Goal: Task Accomplishment & Management: Manage account settings

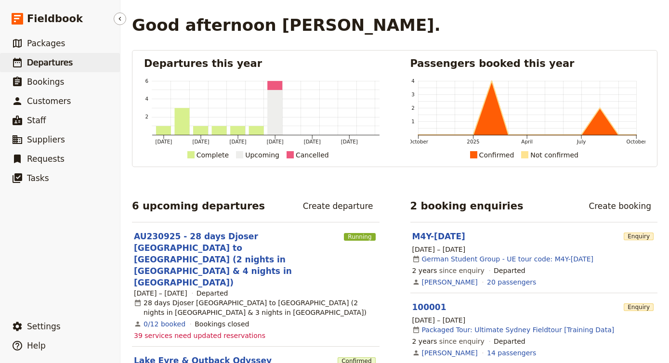
click at [58, 63] on span "Departures" at bounding box center [50, 63] width 46 height 10
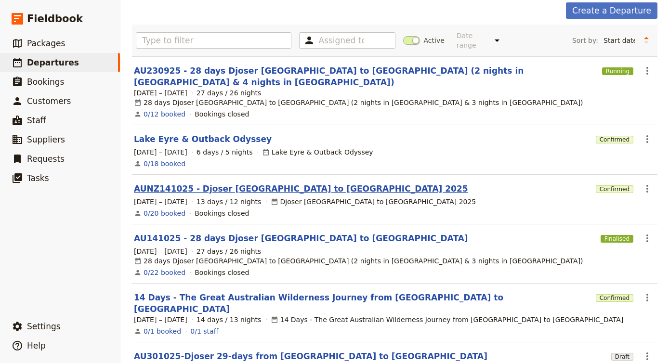
scroll to position [47, 0]
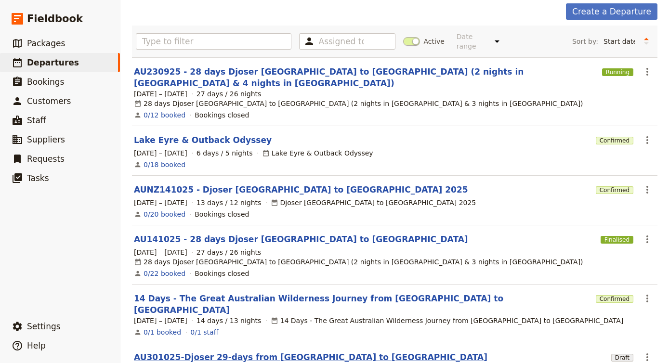
click at [266, 352] on link "AU301025-Djoser 29-days from [GEOGRAPHIC_DATA] to [GEOGRAPHIC_DATA]" at bounding box center [311, 358] width 354 height 12
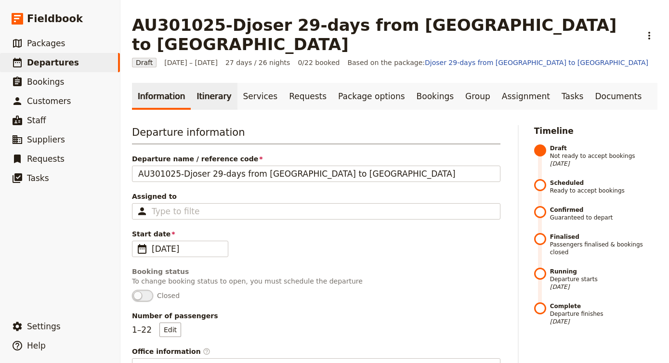
click at [207, 83] on link "Itinerary" at bounding box center [214, 96] width 46 height 27
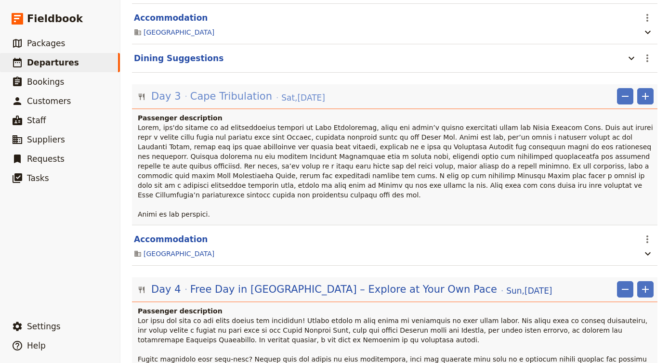
scroll to position [419, 0]
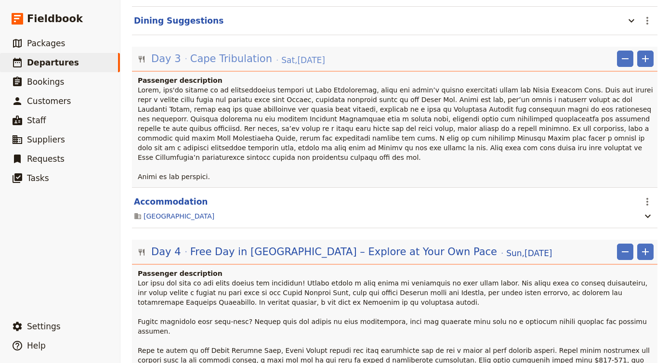
click at [265, 51] on div "Day 3 Cape Tribulation [DATE]" at bounding box center [238, 59] width 176 height 16
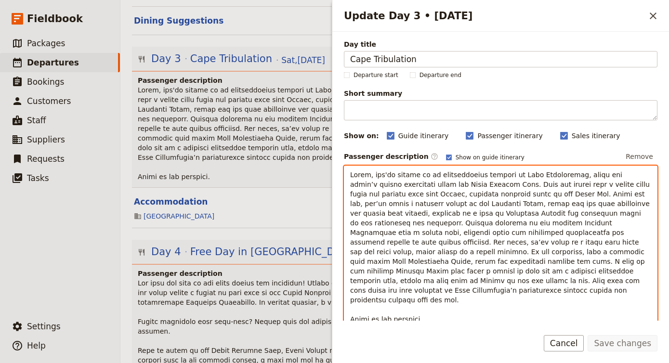
click at [392, 174] on span "Update Day 3 • 1 Nov" at bounding box center [501, 247] width 302 height 152
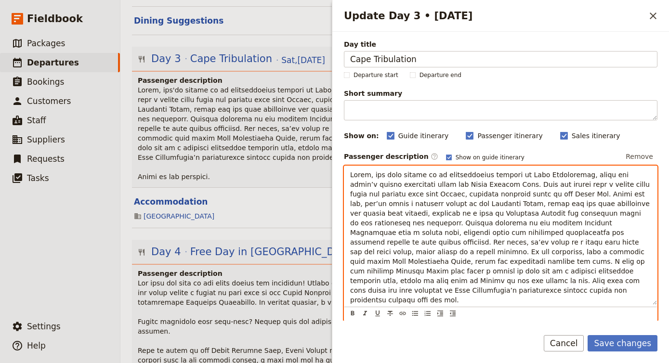
click at [595, 205] on span "Update Day 3 • 1 Nov" at bounding box center [501, 247] width 302 height 152
click at [404, 243] on span "Update Day 3 • 1 Nov" at bounding box center [501, 247] width 302 height 152
click at [516, 271] on span "Update Day 3 • 1 Nov" at bounding box center [501, 247] width 302 height 152
click at [508, 276] on p "Update Day 3 • 1 Nov" at bounding box center [500, 247] width 301 height 154
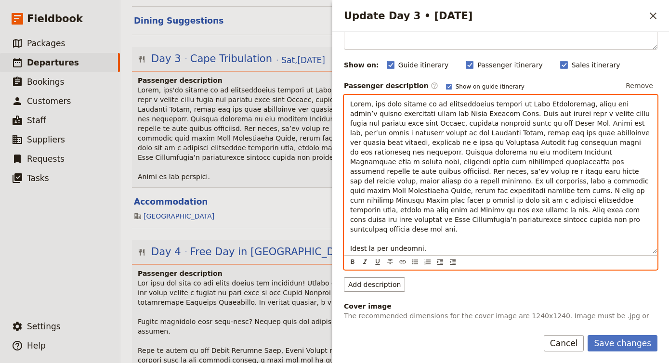
scroll to position [79, 0]
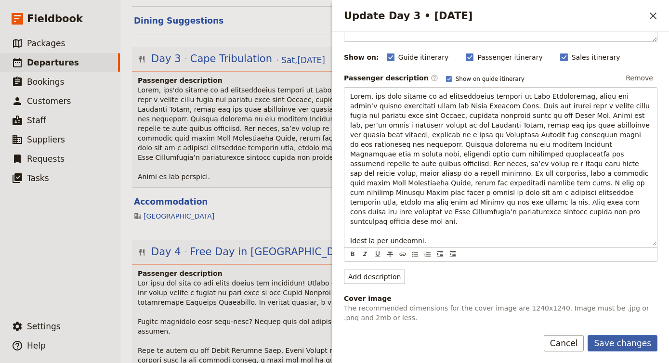
drag, startPoint x: 554, startPoint y: 269, endPoint x: 619, endPoint y: 343, distance: 98.7
click at [619, 343] on button "Save changes" at bounding box center [623, 343] width 70 height 16
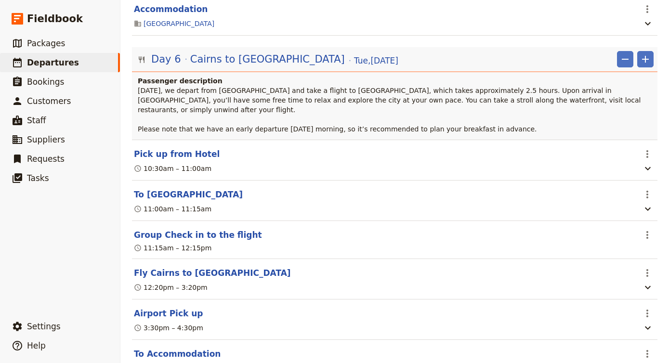
scroll to position [902, 0]
click at [170, 148] on button "Pick up from Hotel" at bounding box center [177, 154] width 86 height 12
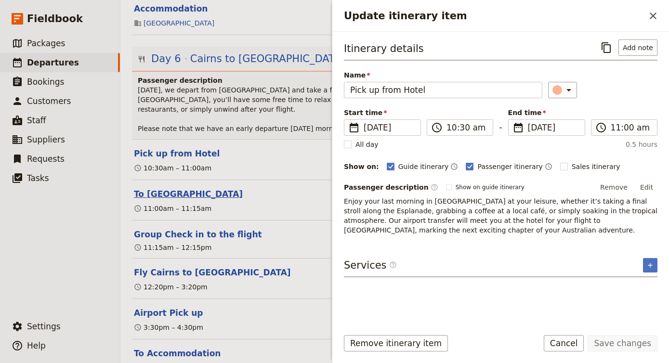
click at [178, 188] on button "To [GEOGRAPHIC_DATA]" at bounding box center [188, 194] width 109 height 12
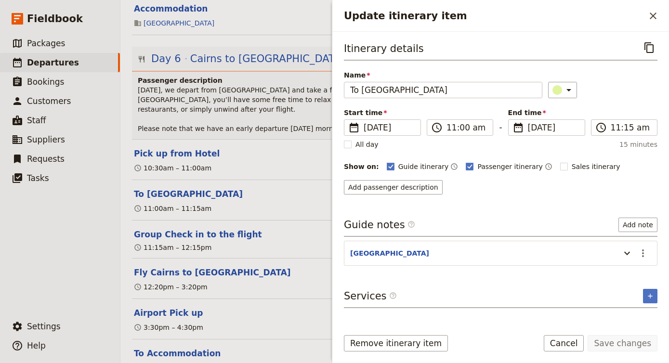
scroll to position [0, 0]
click at [284, 162] on div "10:30am – 11:00am" at bounding box center [385, 168] width 504 height 12
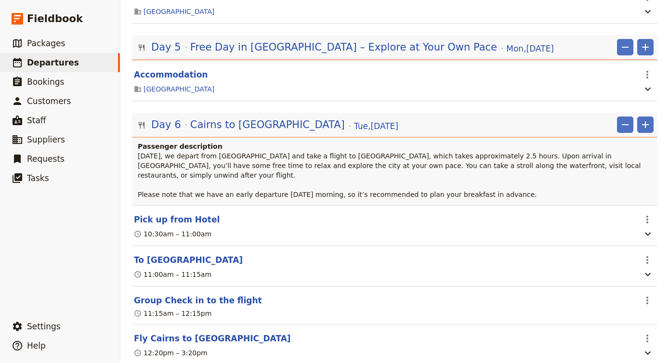
scroll to position [834, 0]
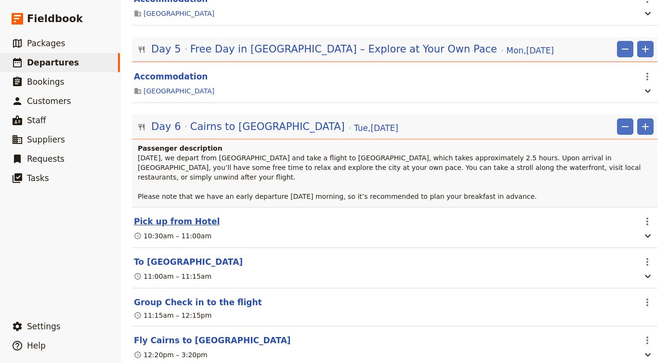
click at [191, 216] on button "Pick up from Hotel" at bounding box center [177, 222] width 86 height 12
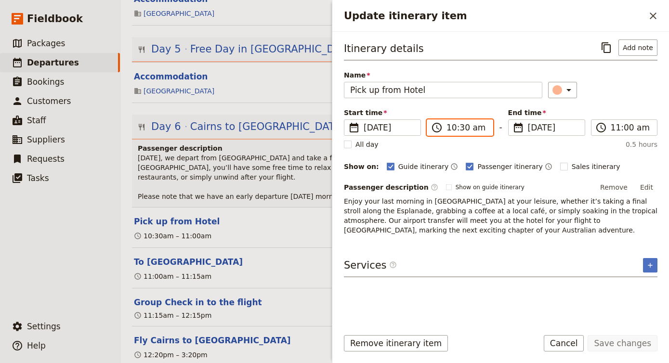
click at [452, 130] on input "10:30 am" at bounding box center [467, 128] width 40 height 12
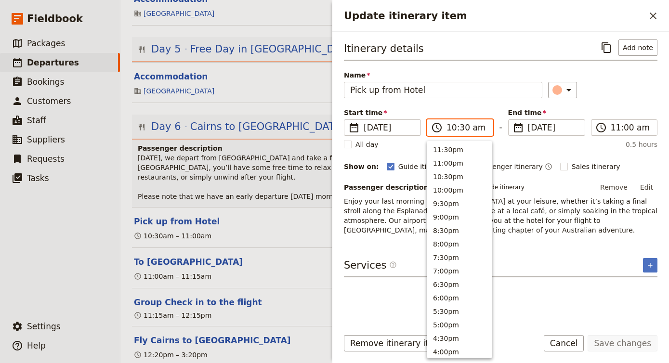
scroll to position [353, 0]
click at [453, 219] on button "8:00am" at bounding box center [459, 215] width 65 height 13
type input "08:00 am"
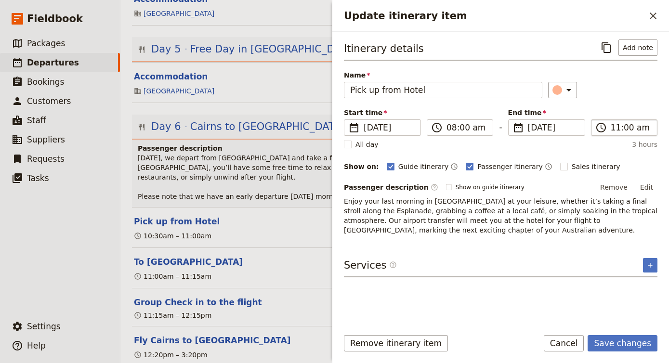
click at [618, 134] on label "​ 11:00 am" at bounding box center [624, 128] width 67 height 16
click at [618, 133] on input "11:00 am" at bounding box center [631, 128] width 40 height 12
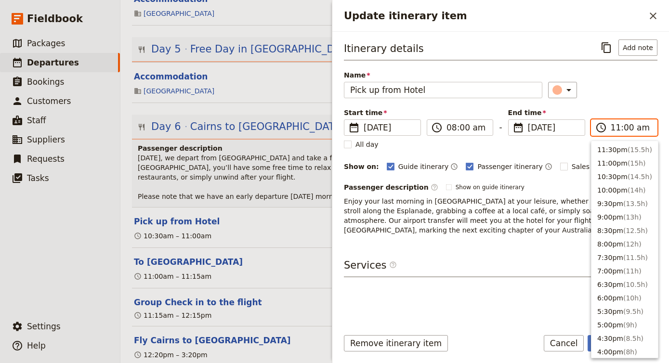
scroll to position [339, 0]
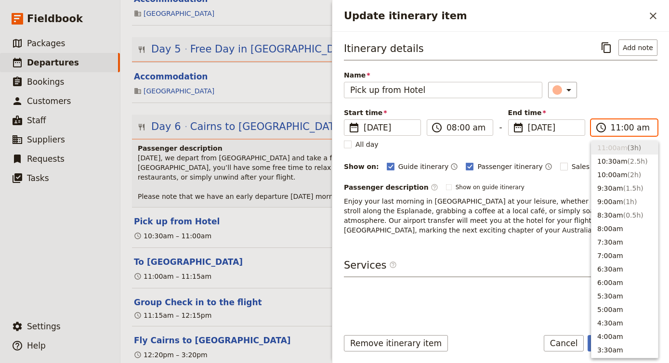
click at [627, 123] on input "11:00 am" at bounding box center [631, 128] width 40 height 12
click at [185, 272] on div "11:00am – 11:15am" at bounding box center [173, 277] width 78 height 10
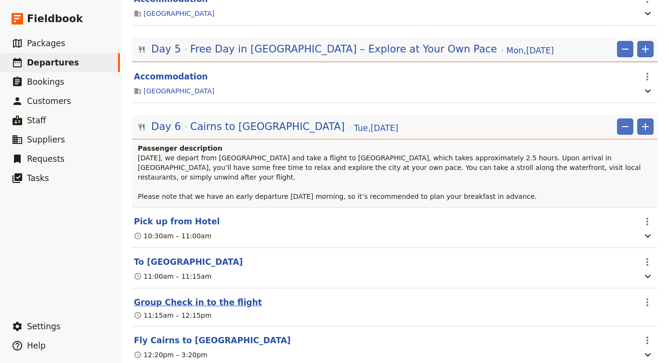
click at [189, 297] on button "Group Check in to the flight" at bounding box center [198, 303] width 128 height 12
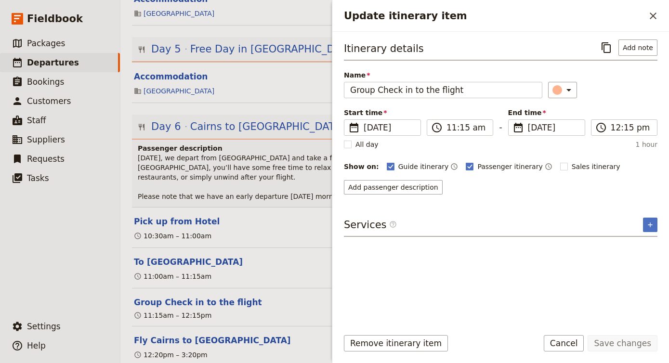
click at [272, 216] on header "Pick up from Hotel" at bounding box center [385, 222] width 502 height 12
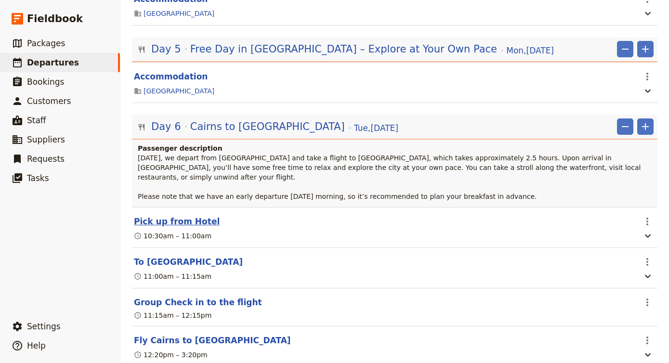
click at [190, 216] on button "Pick up from Hotel" at bounding box center [177, 222] width 86 height 12
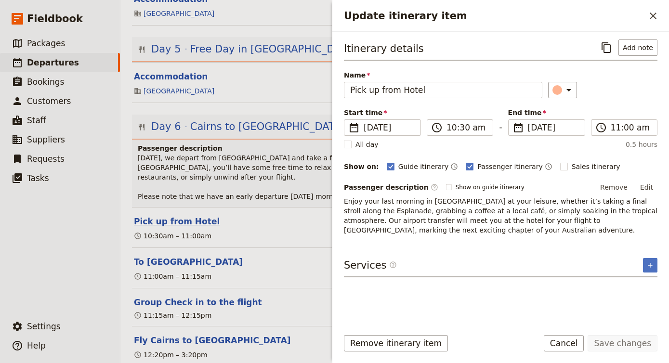
click at [190, 216] on button "Pick up from Hotel" at bounding box center [177, 222] width 86 height 12
click at [245, 153] on p "[DATE], we depart from [GEOGRAPHIC_DATA] and take a flight to [GEOGRAPHIC_DATA]…" at bounding box center [396, 177] width 516 height 48
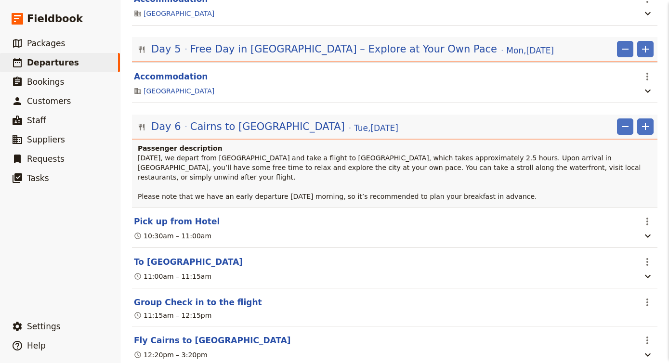
scroll to position [0, 0]
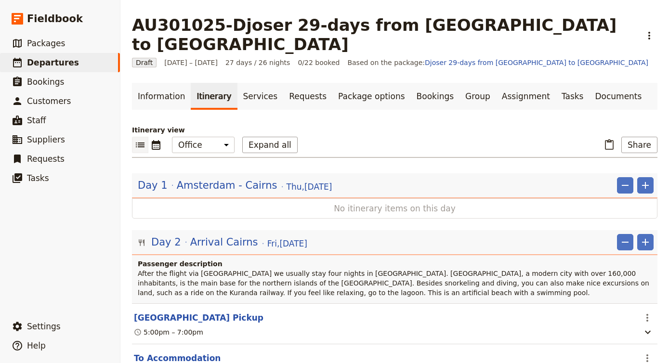
click at [228, 269] on p "After the flight via [GEOGRAPHIC_DATA] we usually stay four nights in [GEOGRAPH…" at bounding box center [396, 283] width 516 height 29
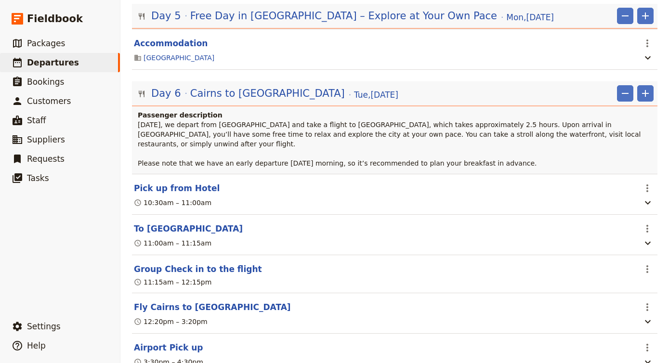
scroll to position [868, 0]
click at [195, 182] on button "Pick up from Hotel" at bounding box center [177, 188] width 86 height 12
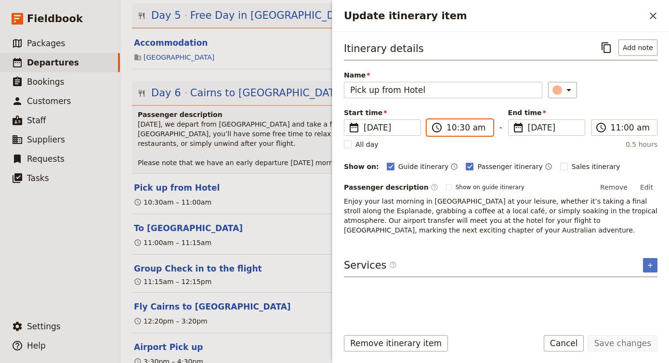
click at [453, 123] on input "10:30 am" at bounding box center [467, 128] width 40 height 12
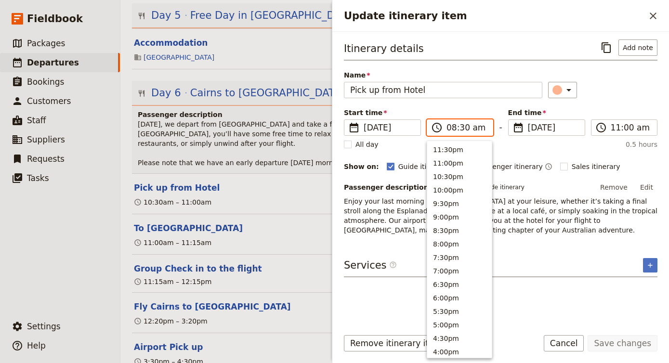
scroll to position [407, 0]
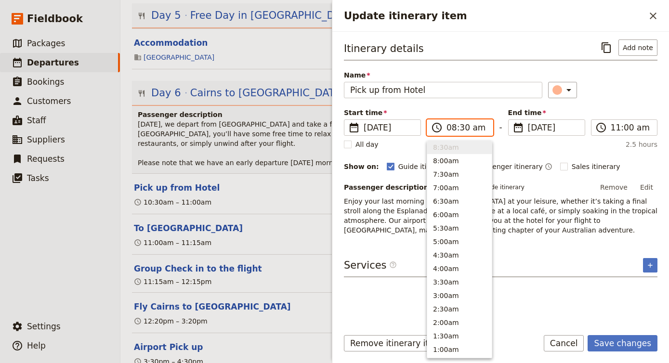
type input "08:00 am"
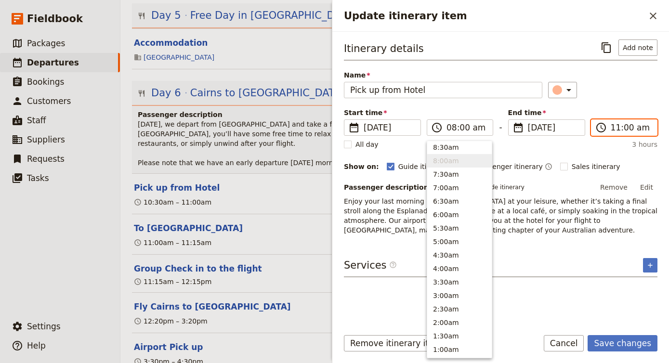
click at [614, 127] on input "11:00 am" at bounding box center [631, 128] width 40 height 12
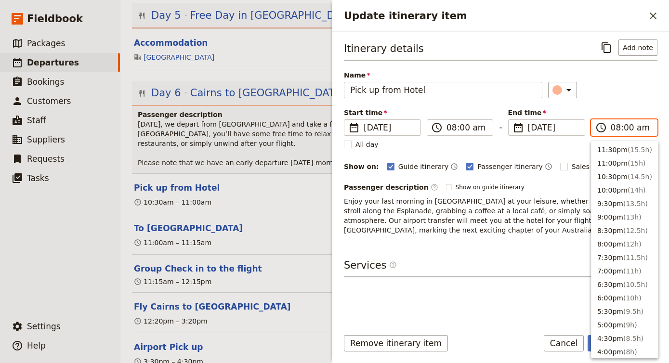
scroll to position [421, 0]
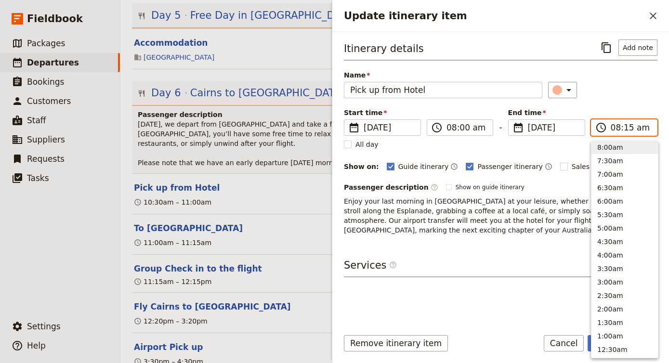
type input "08:00 am"
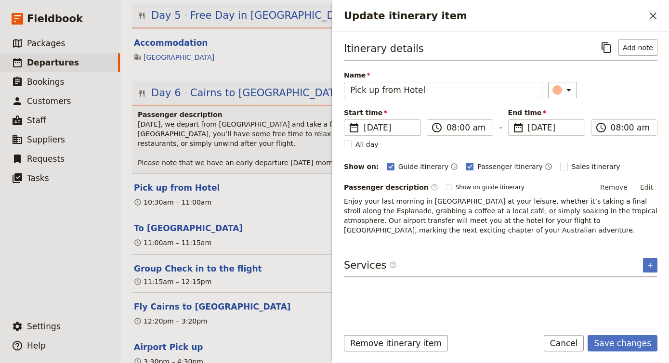
click at [442, 234] on p "Enjoy your last morning in [GEOGRAPHIC_DATA] at your leisure, whether it’s taki…" at bounding box center [501, 216] width 314 height 39
click at [587, 208] on span "Enjoy your last morning in [GEOGRAPHIC_DATA] at your leisure, whether it’s taki…" at bounding box center [502, 216] width 316 height 37
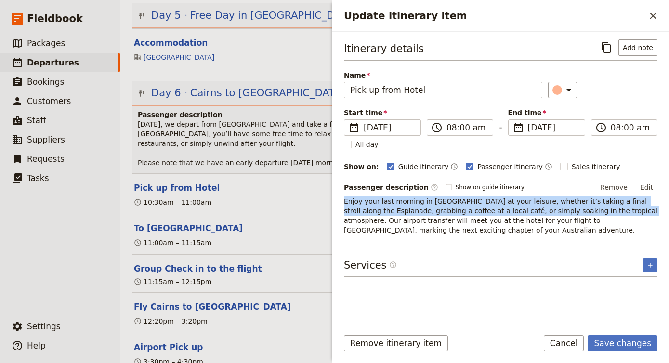
drag, startPoint x: 587, startPoint y: 211, endPoint x: 333, endPoint y: 201, distance: 253.2
click at [333, 201] on div "Itinerary details ​ Add note Name Pick up from Hotel ​ Start time ​ [DATE] [DAT…" at bounding box center [501, 176] width 337 height 289
click at [650, 182] on button "Edit" at bounding box center [647, 187] width 22 height 14
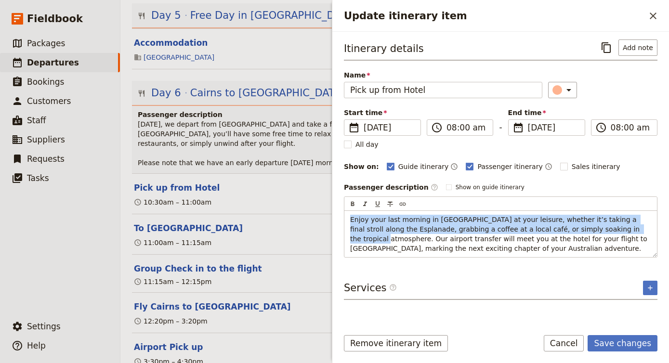
drag, startPoint x: 629, startPoint y: 229, endPoint x: 331, endPoint y: 217, distance: 298.6
click at [331, 217] on div "AU301025-Djoser 29-days from [GEOGRAPHIC_DATA] to [GEOGRAPHIC_DATA] ​ Draft [DA…" at bounding box center [394, 181] width 549 height 363
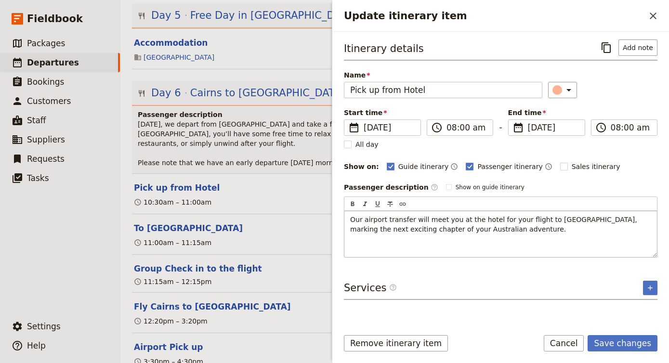
click at [491, 241] on div "Our airport transfer will meet you at the hotel for your flight to [GEOGRAPHIC_…" at bounding box center [501, 234] width 313 height 46
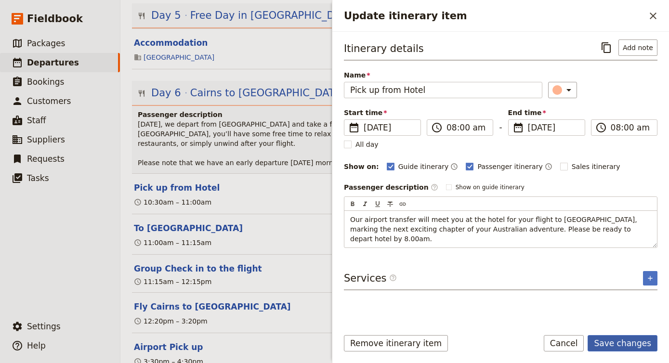
click at [626, 344] on button "Save changes" at bounding box center [623, 343] width 70 height 16
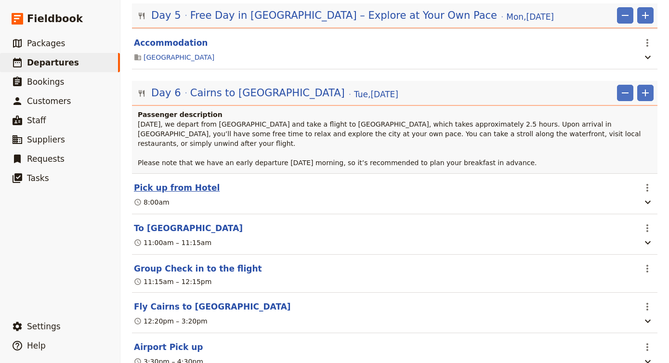
click at [184, 182] on button "Pick up from Hotel" at bounding box center [177, 188] width 86 height 12
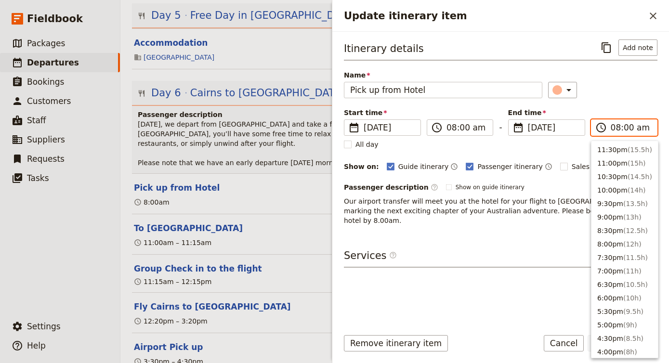
click at [624, 126] on input "08:00 am" at bounding box center [631, 128] width 40 height 12
click at [630, 127] on input "08:00 am" at bounding box center [631, 128] width 40 height 12
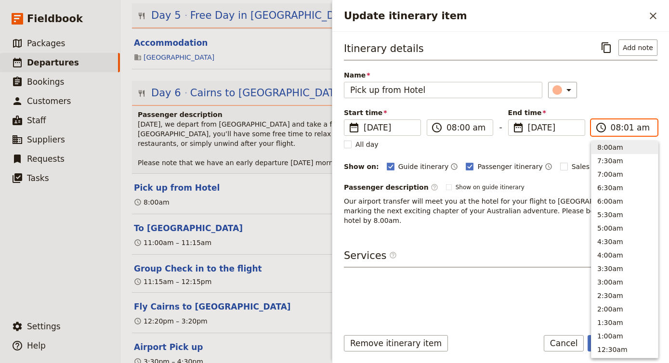
type input "08:15 am"
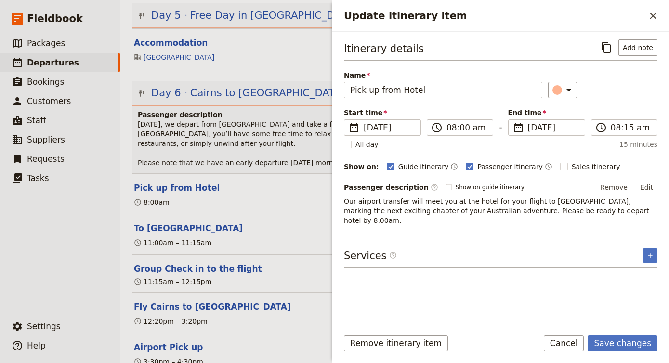
click at [526, 291] on div "Itinerary details ​ Add note Name Pick up from Hotel ​ Start time ​ [DATE] [DAT…" at bounding box center [501, 180] width 314 height 280
click at [643, 338] on button "Save changes" at bounding box center [623, 343] width 70 height 16
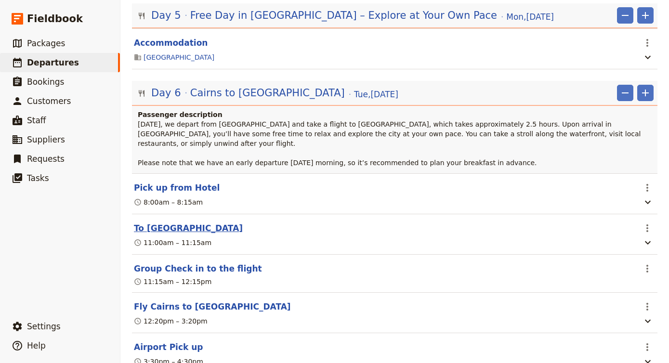
click at [188, 223] on button "To [GEOGRAPHIC_DATA]" at bounding box center [188, 229] width 109 height 12
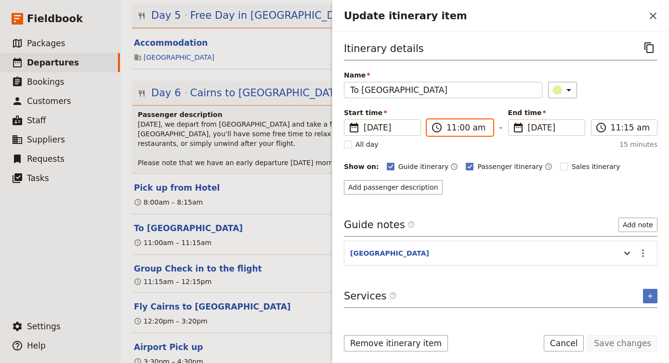
click at [451, 130] on input "11:00 am" at bounding box center [467, 128] width 40 height 12
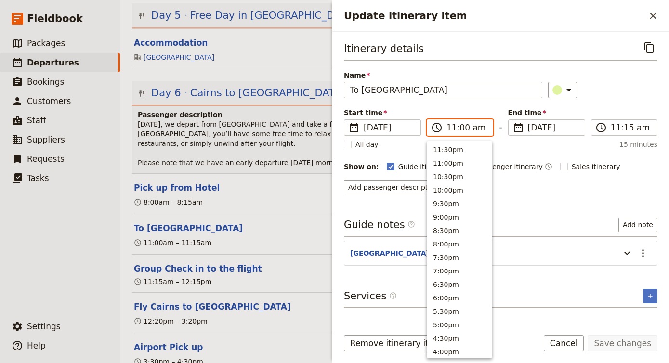
scroll to position [339, 0]
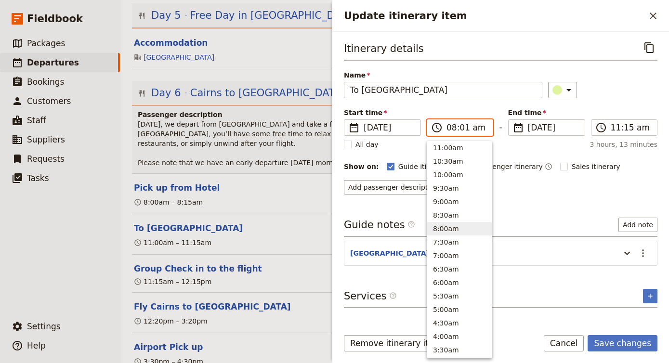
type input "08:15 am"
click at [610, 127] on label "​ 11:15 am" at bounding box center [624, 128] width 67 height 16
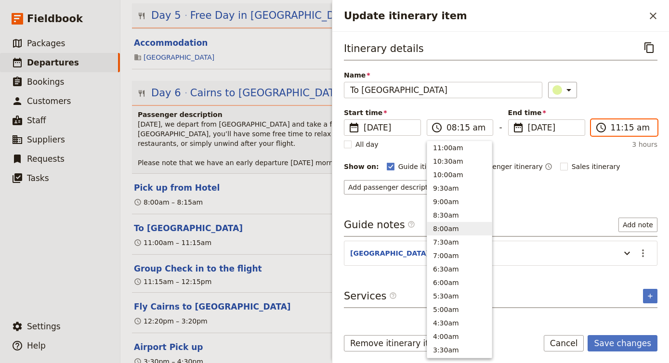
click at [611, 127] on input "11:15 am" at bounding box center [631, 128] width 40 height 12
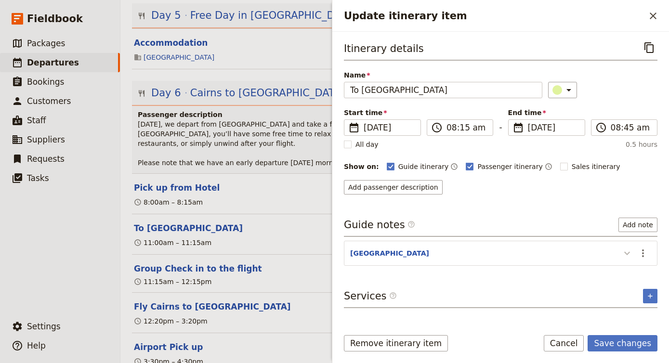
click at [625, 249] on icon "Update itinerary item" at bounding box center [628, 254] width 12 height 12
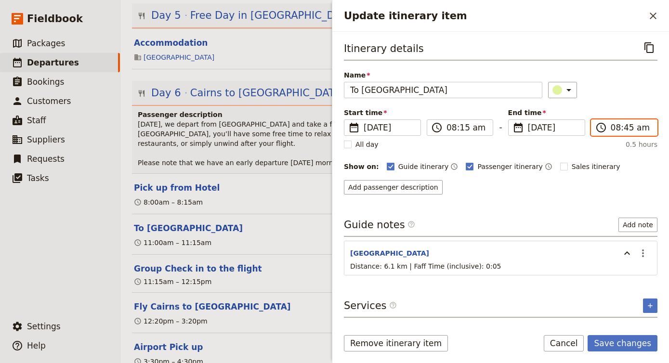
click at [627, 128] on input "08:45 am" at bounding box center [631, 128] width 40 height 12
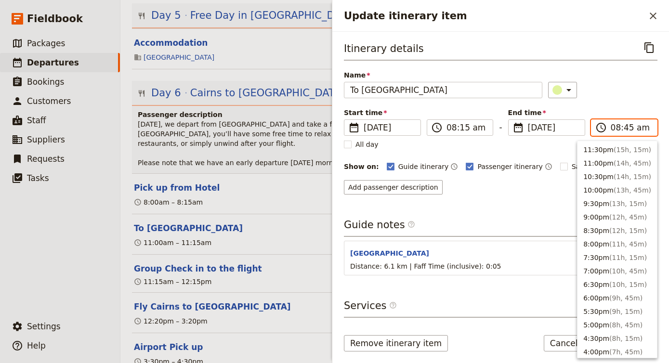
click at [627, 128] on input "08:45 am" at bounding box center [631, 128] width 40 height 12
click at [629, 128] on input "08:45 am" at bounding box center [631, 128] width 40 height 12
type input "08:30 am"
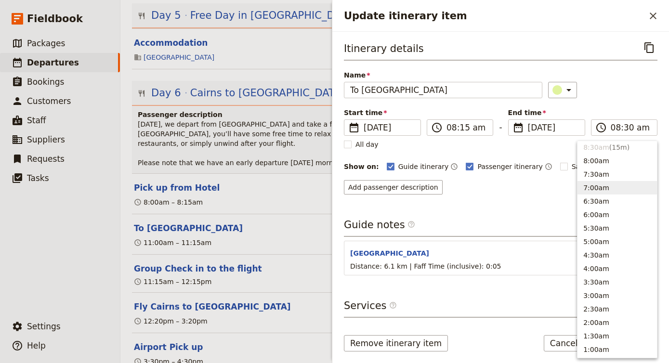
click at [535, 201] on div "Itinerary details ​ Name To [GEOGRAPHIC_DATA] ​ Start time ​ [DATE] [DATE] [DAT…" at bounding box center [501, 180] width 314 height 280
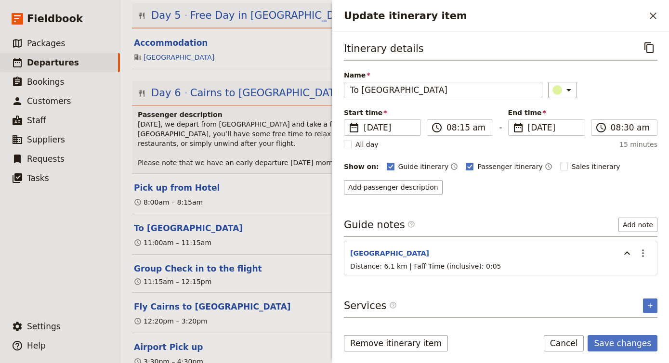
click at [248, 197] on div "8:00am – 8:15am" at bounding box center [385, 203] width 504 height 12
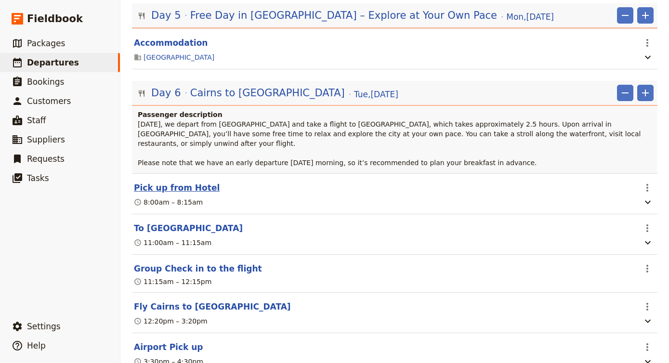
click at [184, 182] on button "Pick up from Hotel" at bounding box center [177, 188] width 86 height 12
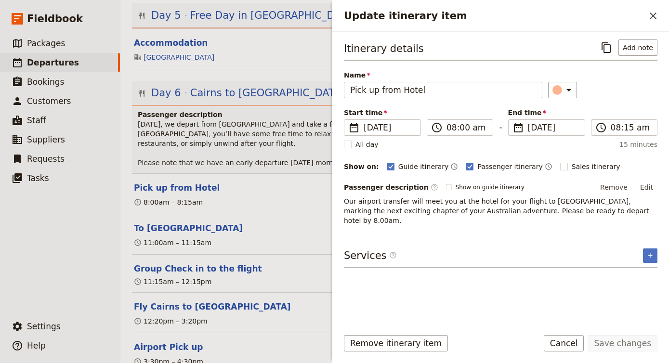
click at [591, 211] on span "Our airport transfer will meet you at the hotel for your flight to [GEOGRAPHIC_…" at bounding box center [497, 211] width 307 height 27
click at [583, 212] on span "Our airport transfer will meet you at the hotel for your flight to [GEOGRAPHIC_…" at bounding box center [497, 211] width 307 height 27
click at [652, 187] on button "Edit" at bounding box center [647, 187] width 22 height 14
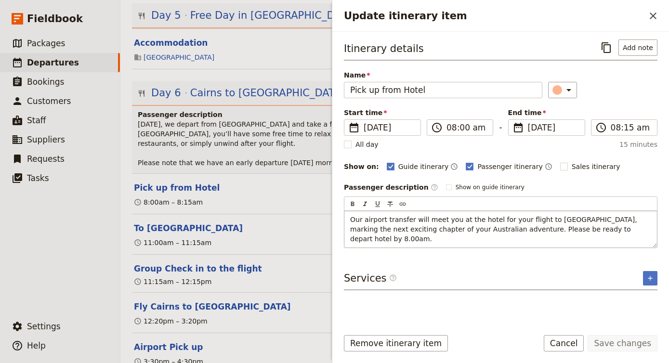
click at [588, 230] on span "Our airport transfer will meet you at the hotel for your flight to [GEOGRAPHIC_…" at bounding box center [494, 229] width 289 height 27
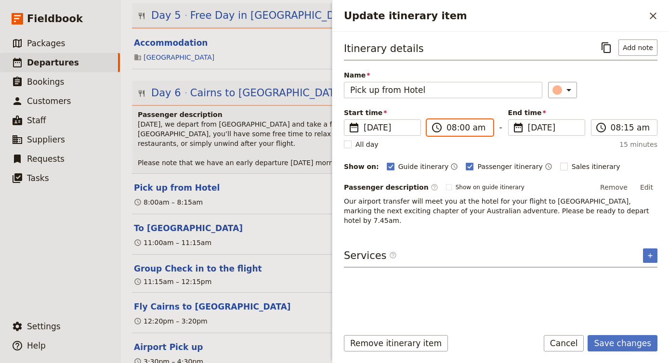
click at [465, 122] on input "08:00 am" at bounding box center [467, 128] width 40 height 12
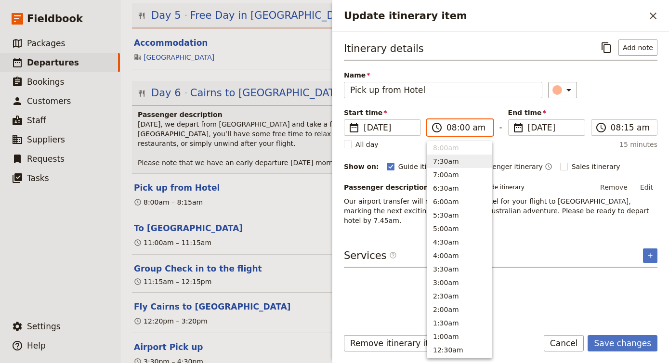
click at [463, 156] on button "7:30am" at bounding box center [459, 161] width 65 height 13
type input "07:30 am"
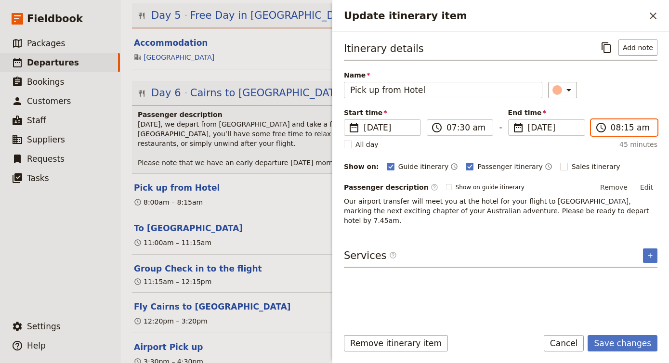
click at [622, 128] on input "08:15 am" at bounding box center [631, 128] width 40 height 12
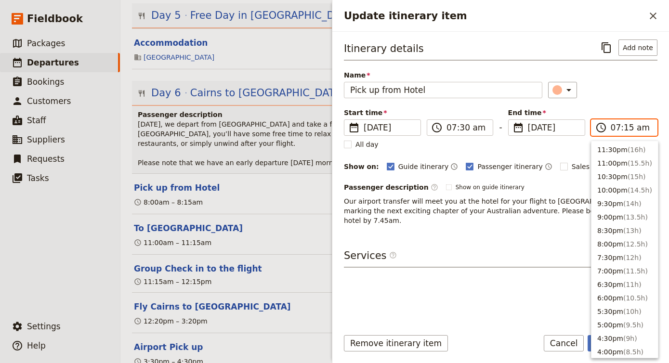
scroll to position [435, 0]
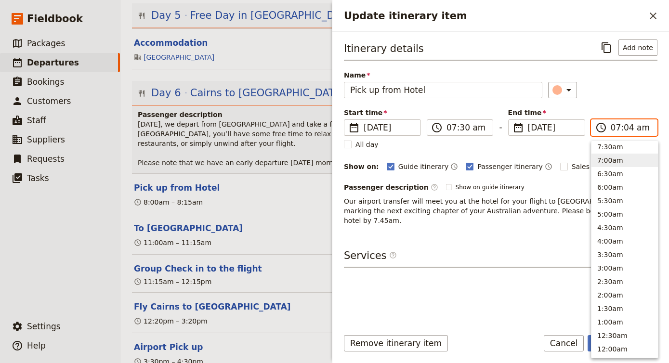
type input "07:45 am"
click at [635, 100] on div "Itinerary details ​ Add note Name Pick up from Hotel ​ Start time ​ [DATE] [DAT…" at bounding box center [501, 133] width 314 height 186
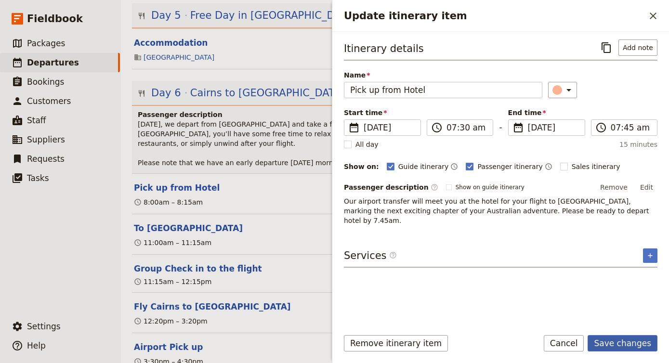
click at [621, 342] on button "Save changes" at bounding box center [623, 343] width 70 height 16
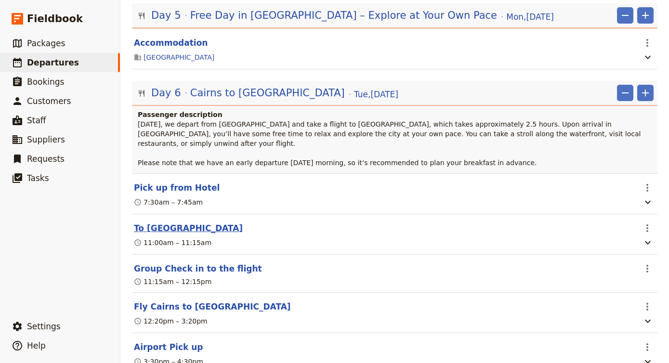
click at [189, 223] on button "To [GEOGRAPHIC_DATA]" at bounding box center [188, 229] width 109 height 12
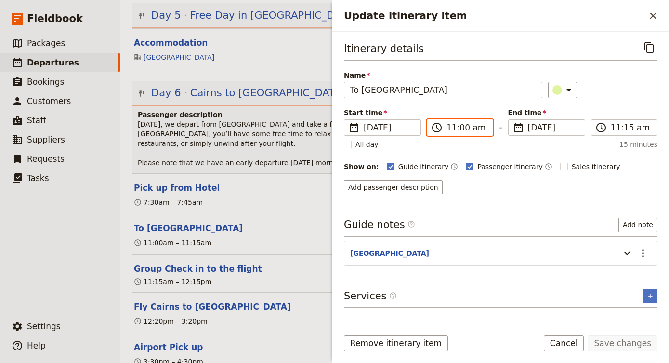
click at [452, 126] on input "11:00 am" at bounding box center [467, 128] width 40 height 12
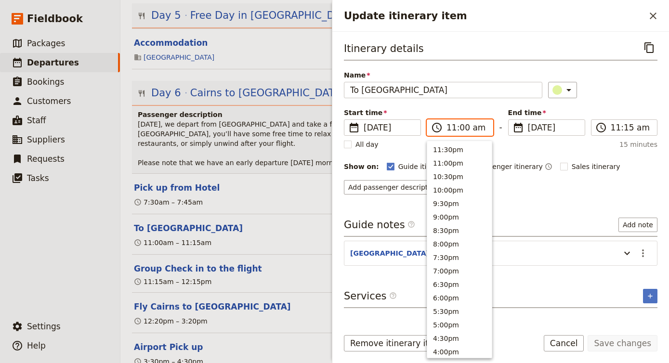
scroll to position [339, 0]
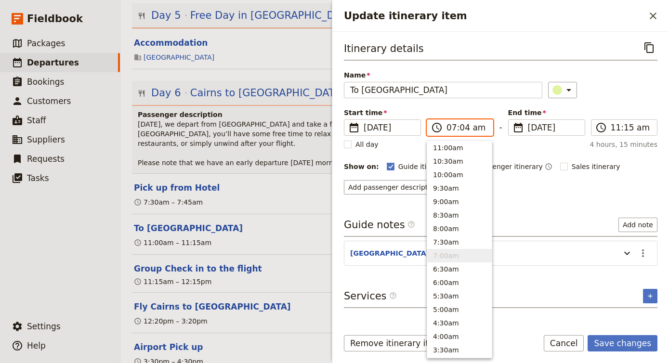
type input "07:45 am"
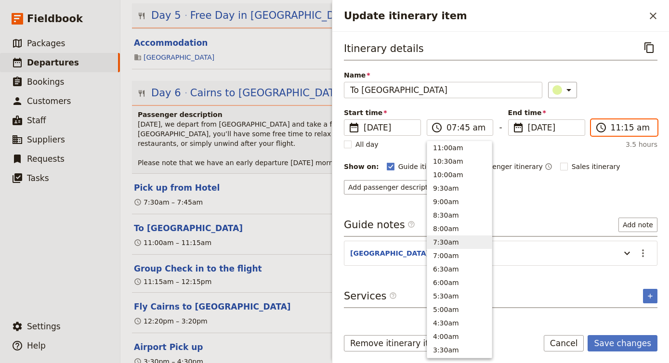
click at [615, 126] on input "11:15 am" at bounding box center [631, 128] width 40 height 12
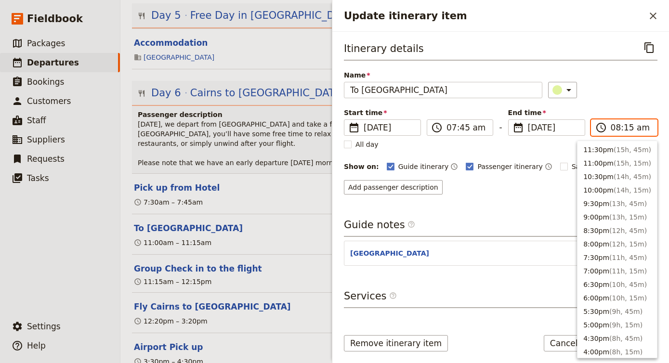
scroll to position [421, 0]
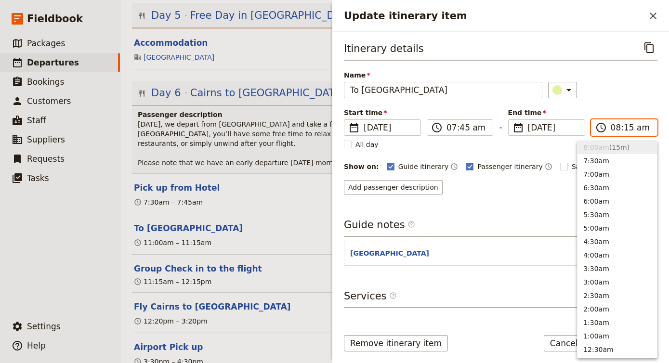
type input "08:00 am"
click at [610, 107] on div "Itinerary details ​ Name To [GEOGRAPHIC_DATA] ​ Start time ​ [DATE] [DATE] [DAT…" at bounding box center [501, 117] width 314 height 155
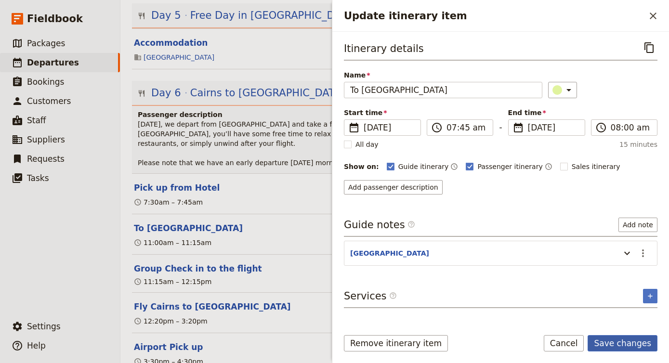
click at [622, 345] on button "Save changes" at bounding box center [623, 343] width 70 height 16
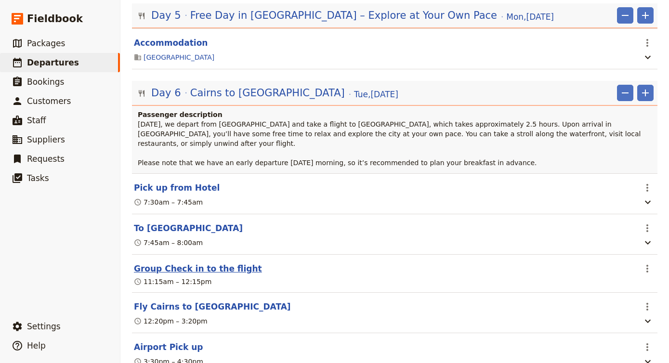
click at [229, 263] on button "Group Check in to the flight" at bounding box center [198, 269] width 128 height 12
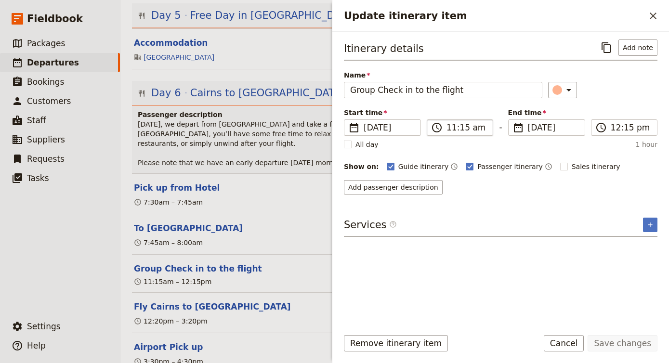
click at [445, 126] on label "​ 11:15 am" at bounding box center [460, 128] width 67 height 16
click at [447, 126] on input "11:15 am" at bounding box center [467, 128] width 40 height 12
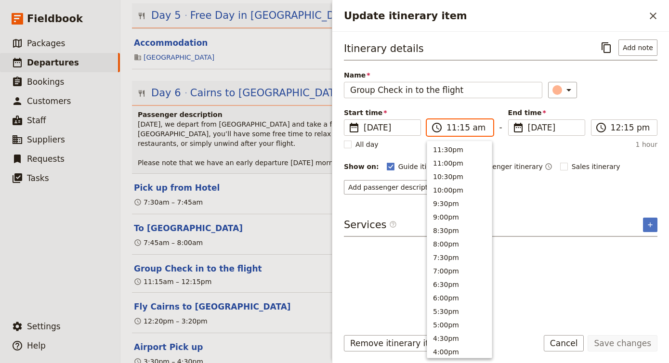
scroll to position [339, 0]
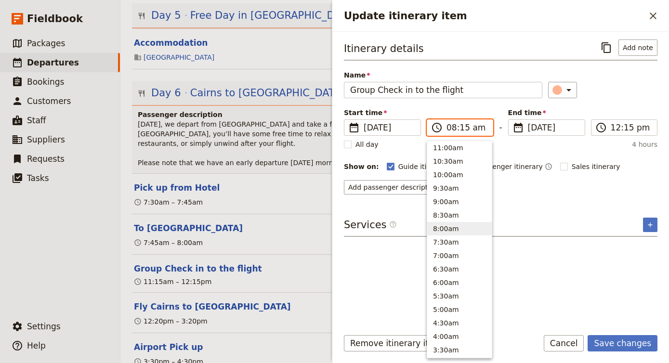
type input "08:00 am"
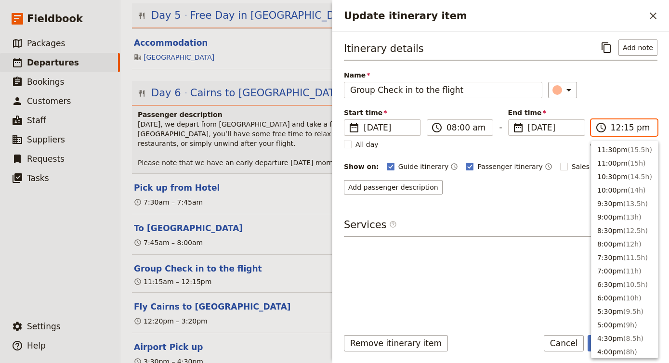
click at [616, 125] on input "12:15 pm" at bounding box center [631, 128] width 40 height 12
type input "08:45 pm"
click at [535, 154] on div "Itinerary details ​ Add note Name Group Check in to the flight ​ Start time ​ […" at bounding box center [501, 117] width 314 height 155
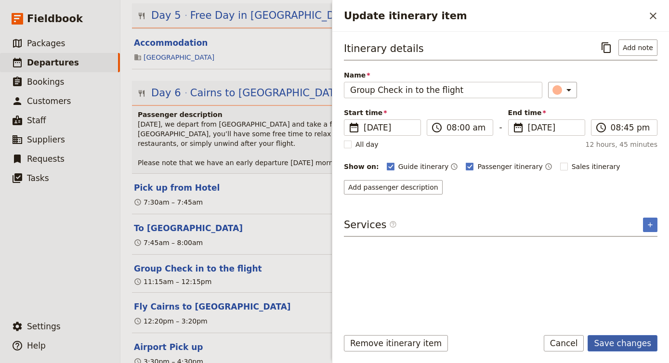
click at [616, 343] on button "Save changes" at bounding box center [623, 343] width 70 height 16
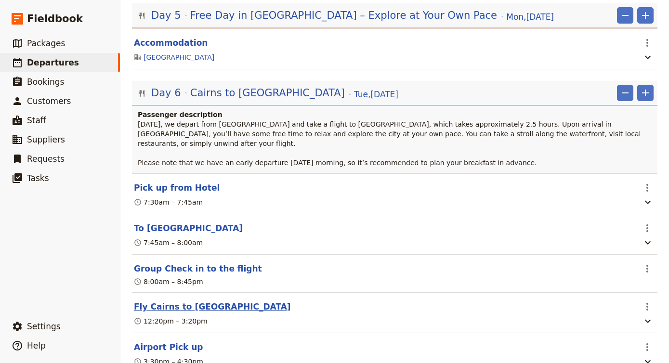
click at [177, 301] on button "Fly Cairns to [GEOGRAPHIC_DATA]" at bounding box center [212, 307] width 157 height 12
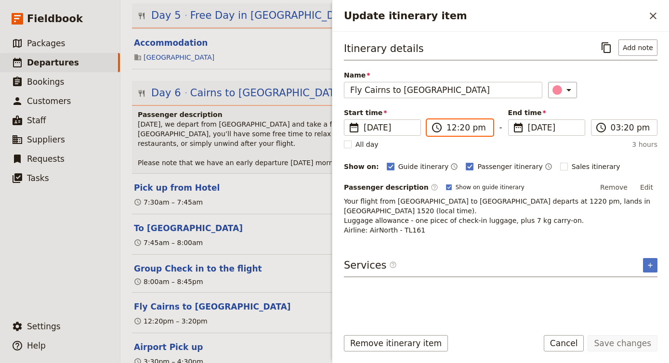
click at [451, 128] on input "12:20 pm" at bounding box center [467, 128] width 40 height 12
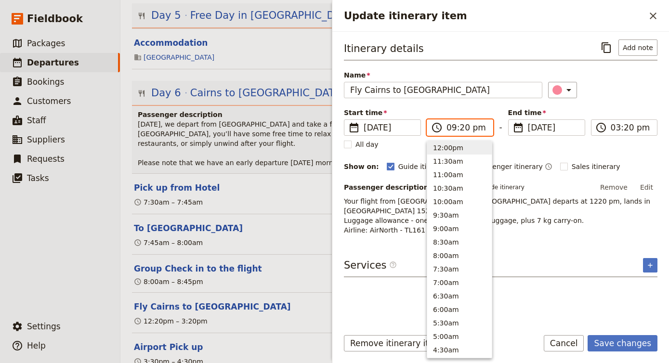
scroll to position [70, 0]
type input "09:45 am"
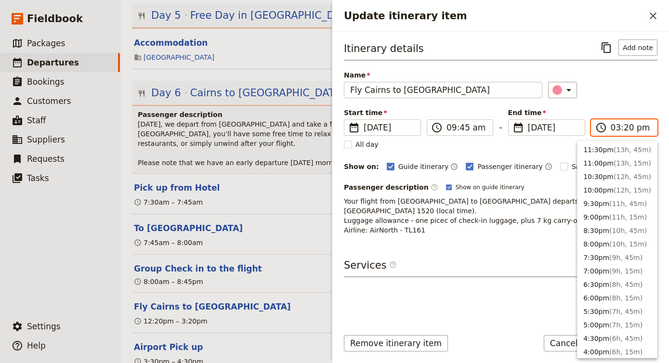
click at [620, 127] on input "03:20 pm" at bounding box center [631, 128] width 40 height 12
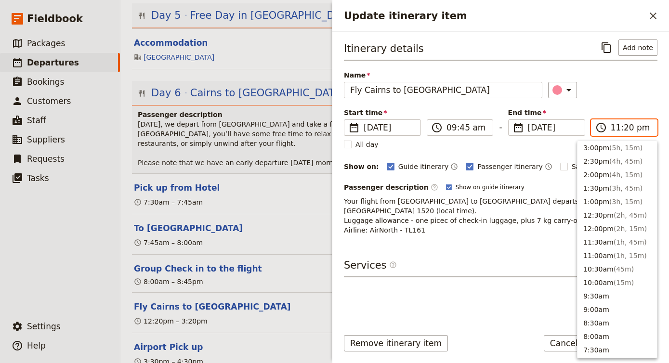
scroll to position [16, 0]
type input "11:50 am"
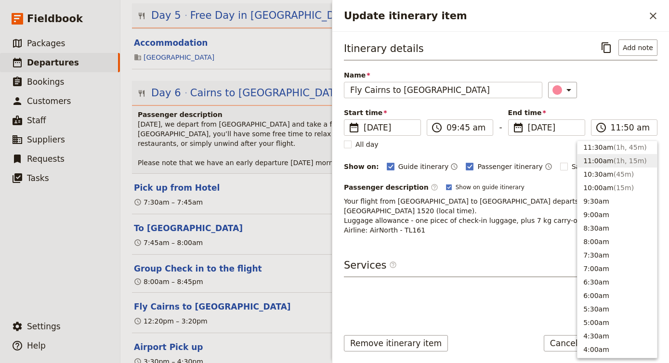
click at [515, 198] on span "Your flight from [GEOGRAPHIC_DATA] to [GEOGRAPHIC_DATA] departs at 1220 pm, lan…" at bounding box center [498, 216] width 309 height 37
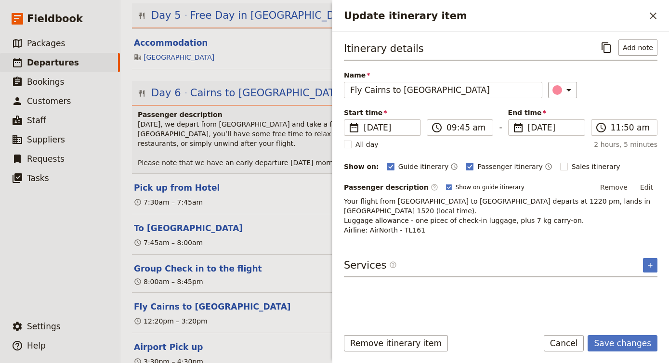
click at [493, 201] on span "Your flight from [GEOGRAPHIC_DATA] to [GEOGRAPHIC_DATA] departs at 1220 pm, lan…" at bounding box center [498, 216] width 309 height 37
click at [646, 184] on button "Edit" at bounding box center [647, 187] width 22 height 14
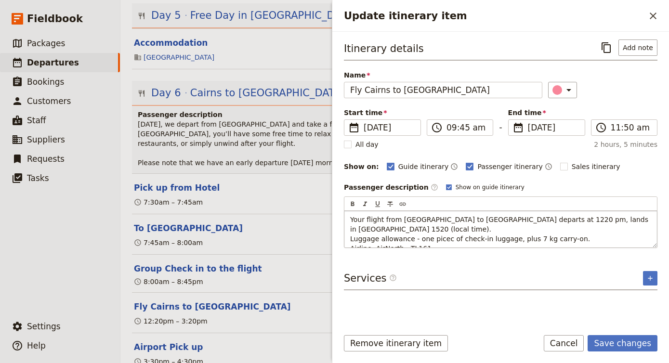
click at [502, 218] on span "Your flight from [GEOGRAPHIC_DATA] to [GEOGRAPHIC_DATA] departs at 1220 pm, lan…" at bounding box center [500, 234] width 300 height 37
click at [581, 219] on span "Your flight from [GEOGRAPHIC_DATA] to [GEOGRAPHIC_DATA] departs at 9.45am , lan…" at bounding box center [499, 234] width 298 height 37
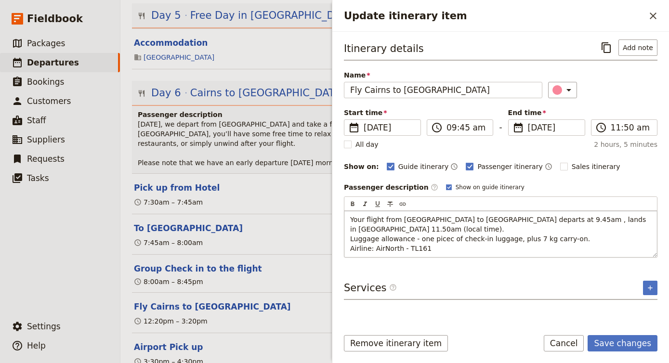
click at [440, 240] on p "Your flight from [GEOGRAPHIC_DATA] to [GEOGRAPHIC_DATA] departs at 9.45am , lan…" at bounding box center [500, 234] width 301 height 39
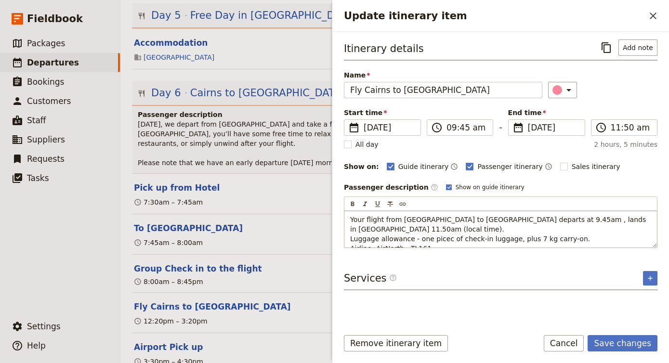
click at [440, 243] on p "Your flight from [GEOGRAPHIC_DATA] to [GEOGRAPHIC_DATA] departs at 9.45am , lan…" at bounding box center [500, 234] width 301 height 39
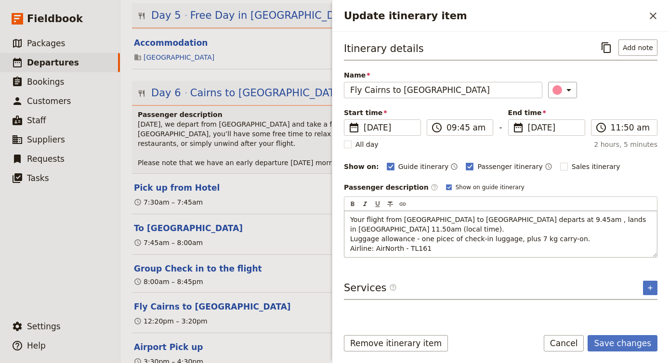
click at [447, 228] on span "Your flight from [GEOGRAPHIC_DATA] to [GEOGRAPHIC_DATA] departs at 9.45am , lan…" at bounding box center [499, 234] width 298 height 37
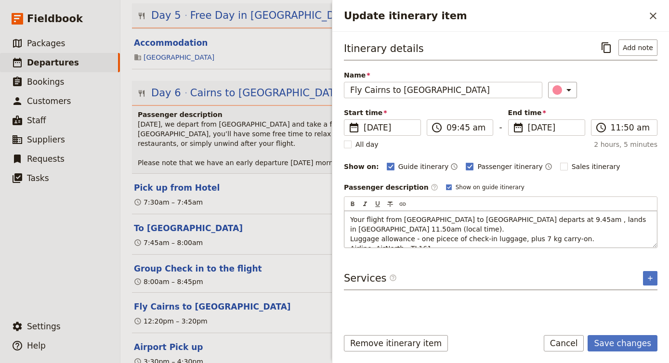
click at [542, 239] on p "Your flight from [GEOGRAPHIC_DATA] to [GEOGRAPHIC_DATA] departs at 9.45am , lan…" at bounding box center [500, 234] width 301 height 39
click at [441, 227] on span "Your flight from [GEOGRAPHIC_DATA] to [GEOGRAPHIC_DATA] departs at 9.45am , lan…" at bounding box center [499, 234] width 298 height 37
drag, startPoint x: 442, startPoint y: 236, endPoint x: 440, endPoint y: 243, distance: 7.9
click at [440, 243] on p "Your flight from [GEOGRAPHIC_DATA] to [GEOGRAPHIC_DATA] departs at 9.45am , lan…" at bounding box center [500, 234] width 301 height 39
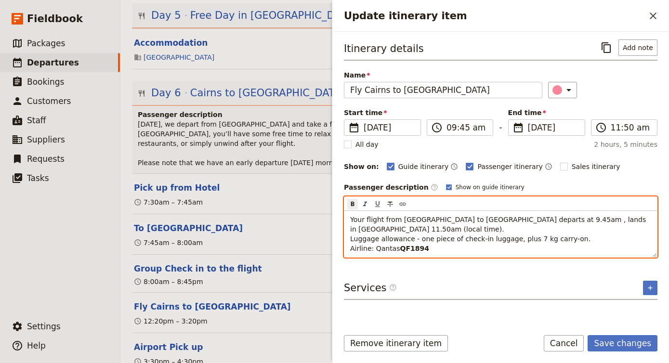
click at [502, 219] on span "Your flight from [GEOGRAPHIC_DATA] to [GEOGRAPHIC_DATA] departs at 9.45am , lan…" at bounding box center [499, 234] width 298 height 37
click at [584, 220] on span "Your flight from [GEOGRAPHIC_DATA] to [GEOGRAPHIC_DATA] departs at 9.45 am , la…" at bounding box center [500, 234] width 300 height 37
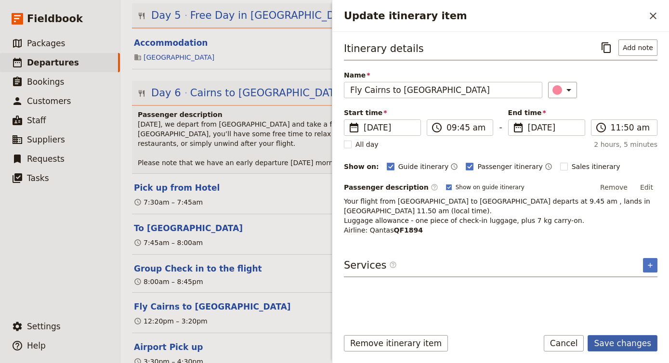
click at [617, 344] on button "Save changes" at bounding box center [623, 343] width 70 height 16
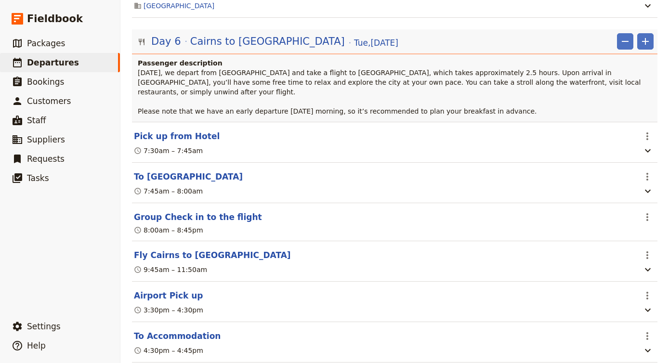
scroll to position [920, 0]
click at [172, 290] on button "Airport Pick up" at bounding box center [168, 296] width 69 height 12
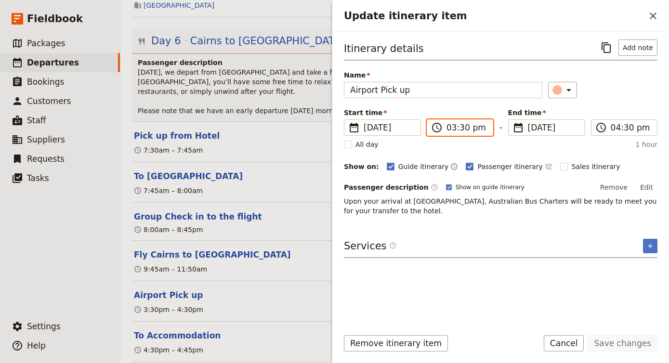
click at [446, 128] on label "​ 03:30 pm" at bounding box center [460, 128] width 67 height 16
click at [447, 128] on input "03:30 pm" at bounding box center [467, 128] width 40 height 12
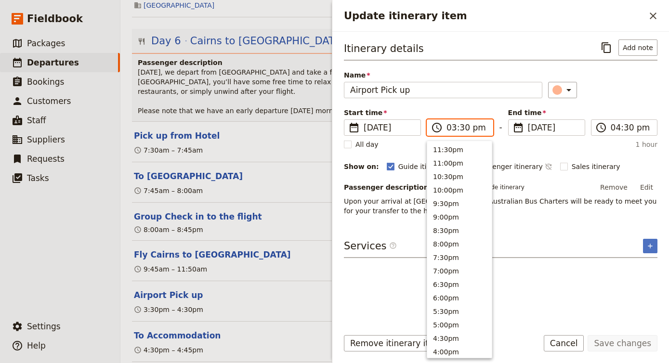
scroll to position [218, 0]
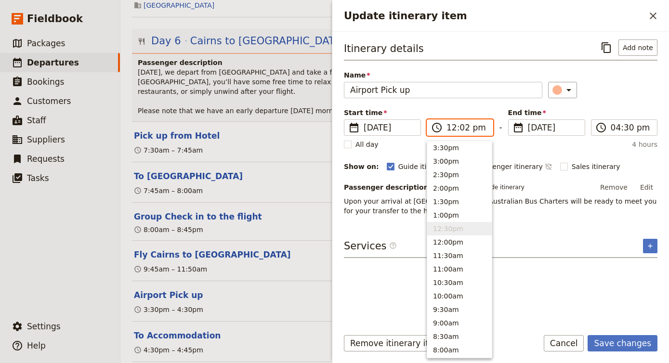
type input "12:20 pm"
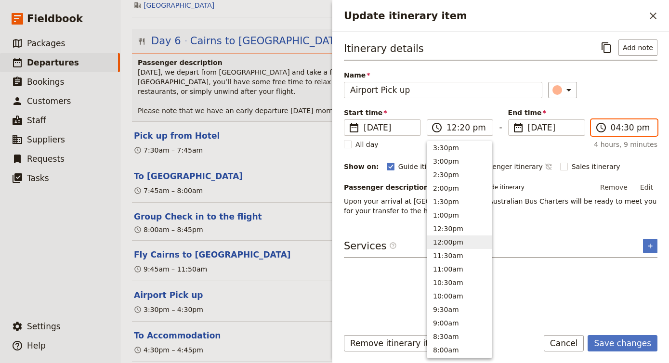
click at [617, 125] on input "04:30 pm" at bounding box center [631, 128] width 40 height 12
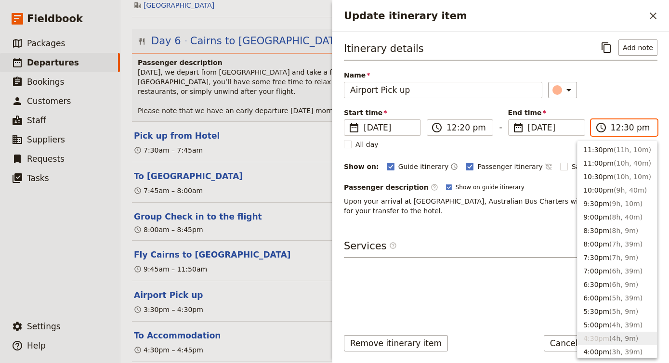
scroll to position [272, 0]
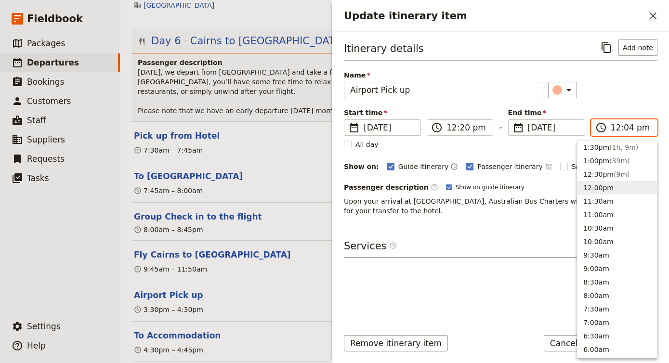
type input "12:40 pm"
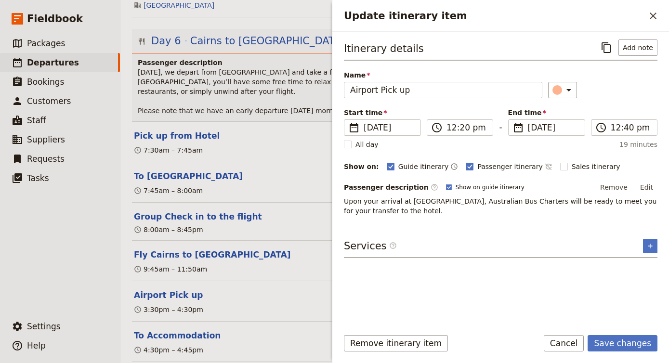
click at [507, 299] on div "Itinerary details ​ Add note Name Airport Pick up ​ Start time ​ [DATE] [DATE] …" at bounding box center [501, 180] width 314 height 280
click at [644, 339] on button "Save changes" at bounding box center [623, 343] width 70 height 16
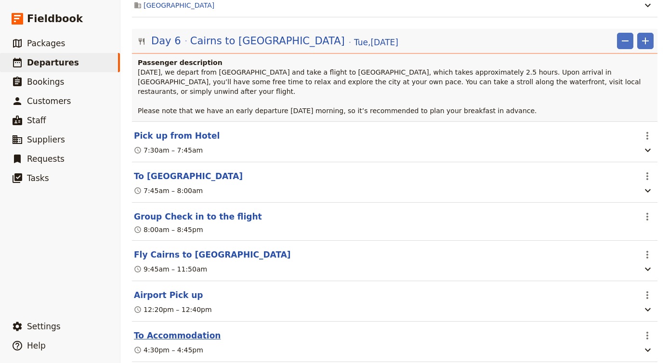
click at [187, 330] on button "To Accommodation" at bounding box center [177, 336] width 87 height 12
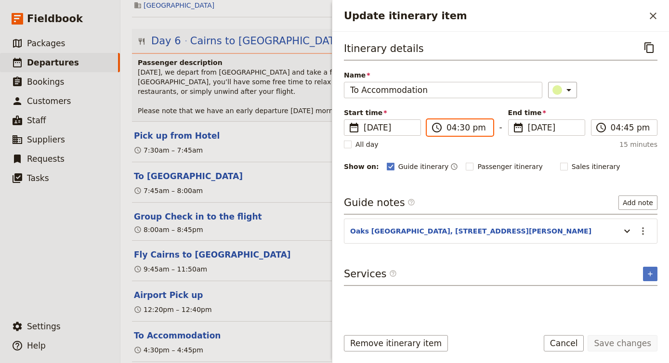
click at [452, 125] on input "04:30 pm" at bounding box center [467, 128] width 40 height 12
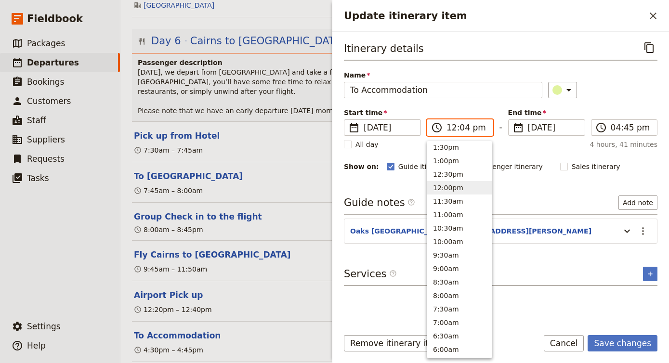
type input "12:40 pm"
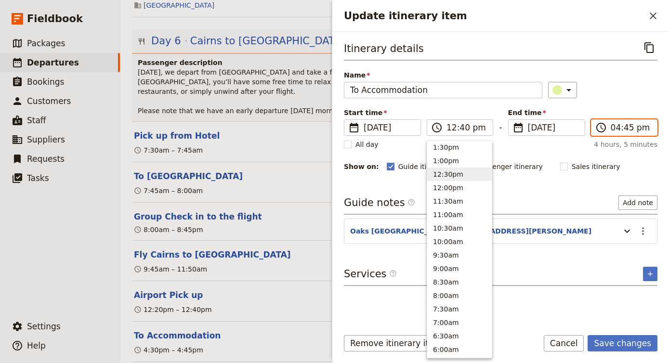
click at [614, 126] on input "04:45 pm" at bounding box center [631, 128] width 40 height 12
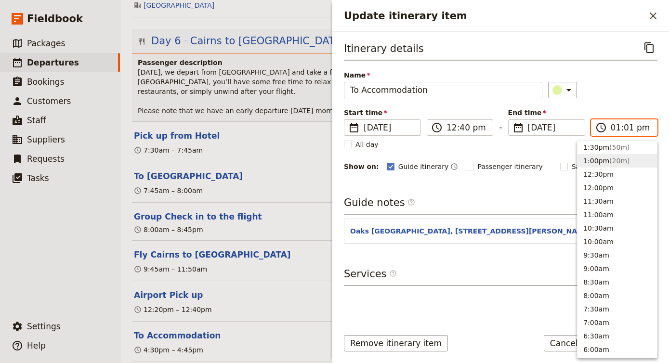
type input "01:10 pm"
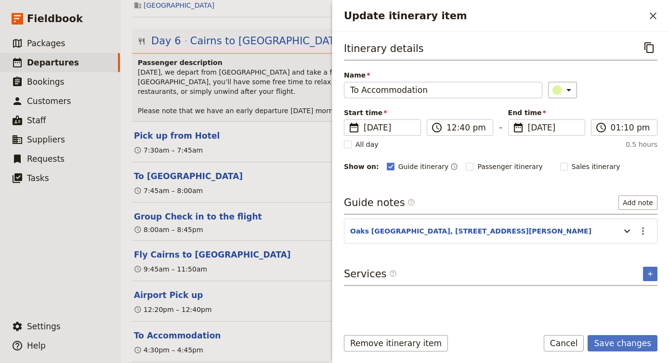
click at [636, 91] on div "​" at bounding box center [602, 90] width 109 height 16
click at [628, 342] on button "Save changes" at bounding box center [623, 343] width 70 height 16
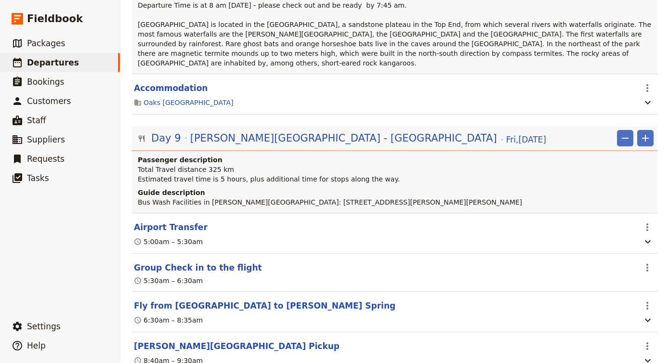
scroll to position [1612, 0]
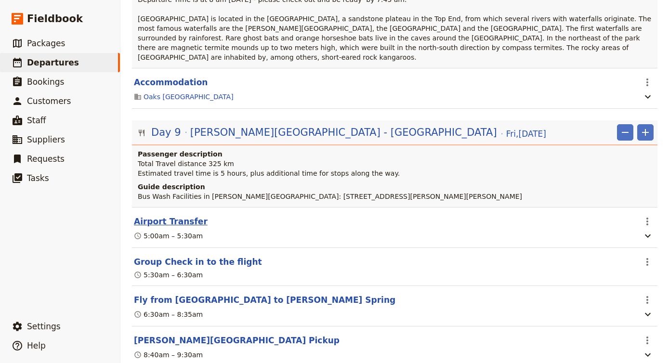
click at [186, 216] on button "Airport Transfer" at bounding box center [171, 222] width 74 height 12
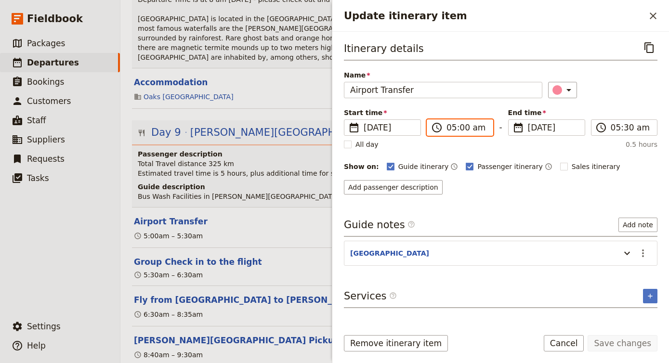
click at [452, 125] on input "05:00 am" at bounding box center [467, 128] width 40 height 12
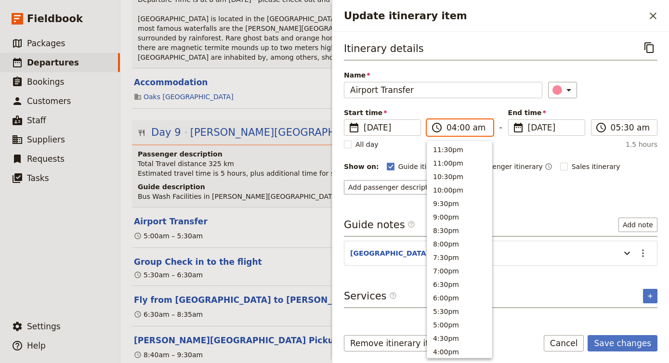
scroll to position [435, 0]
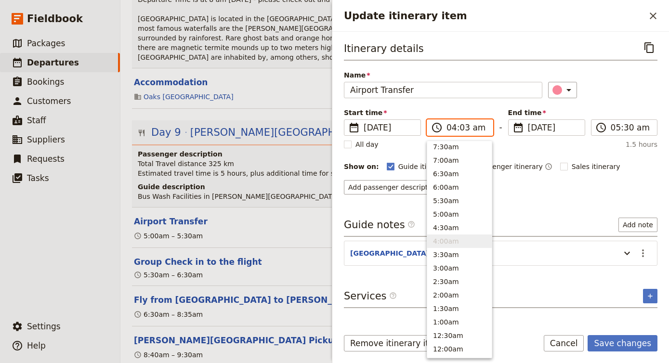
type input "04:30 am"
click at [614, 118] on div "Start time ​ [DATE] [DATE] [DATE] 04:30 ​ 04:30 am - End time ​ [DATE] [DATE] […" at bounding box center [501, 122] width 314 height 28
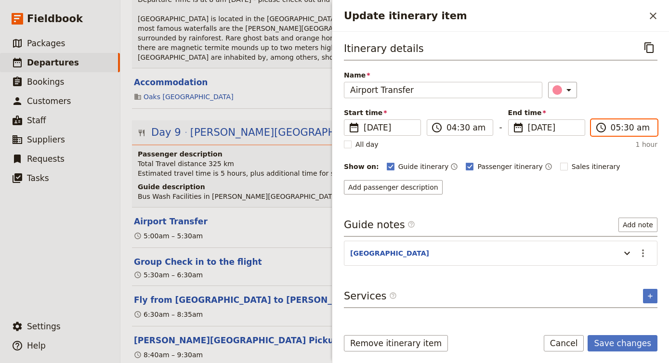
click at [618, 128] on input "05:30 am" at bounding box center [631, 128] width 40 height 12
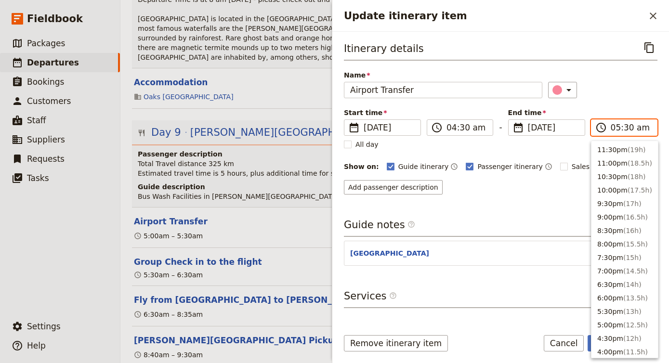
click at [618, 128] on input "05:30 am" at bounding box center [631, 128] width 40 height 12
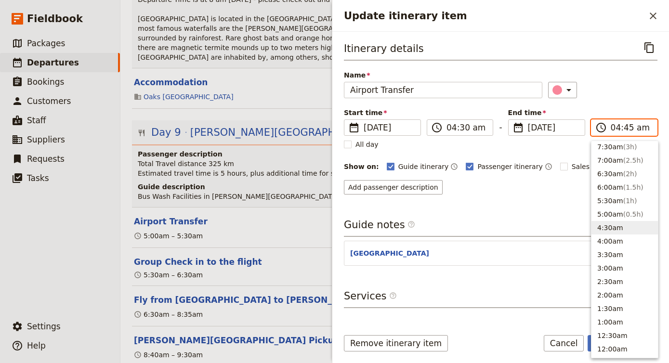
type input "04:45 pm"
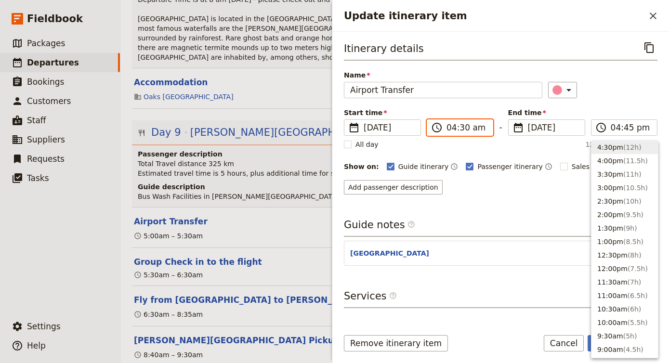
click at [481, 126] on input "04:30 am" at bounding box center [467, 128] width 40 height 12
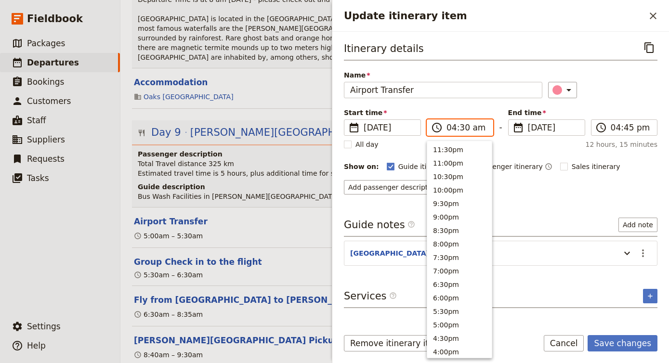
scroll to position [435, 0]
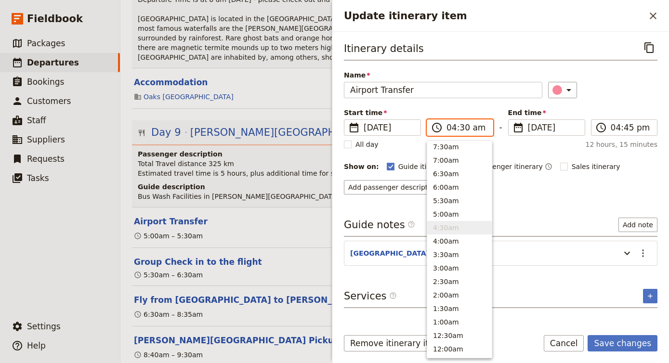
click at [480, 124] on input "04:30 am" at bounding box center [467, 128] width 40 height 12
type input "04:30 pm"
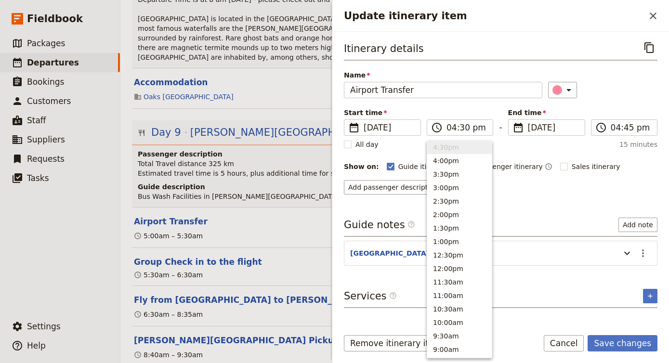
click at [610, 85] on div "​" at bounding box center [602, 90] width 109 height 16
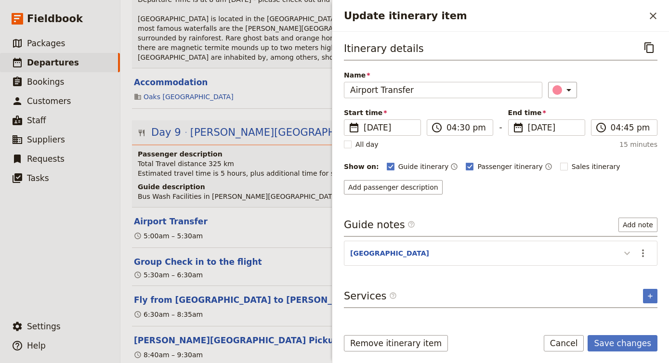
click at [630, 252] on icon "Update itinerary item" at bounding box center [628, 254] width 12 height 12
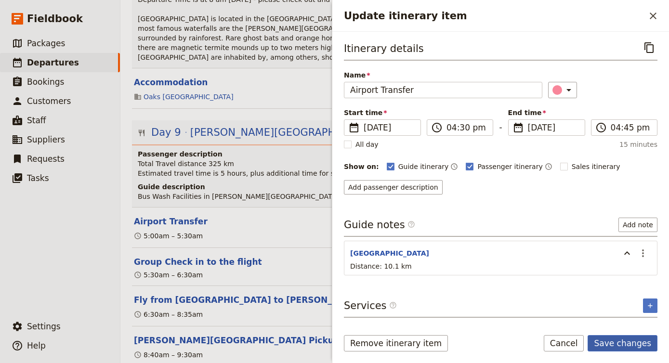
click at [612, 345] on button "Save changes" at bounding box center [623, 343] width 70 height 16
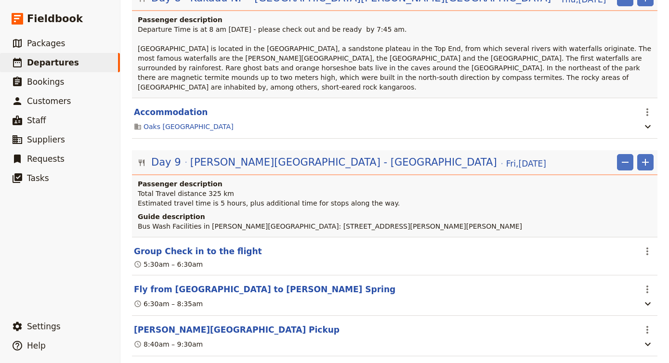
scroll to position [1584, 0]
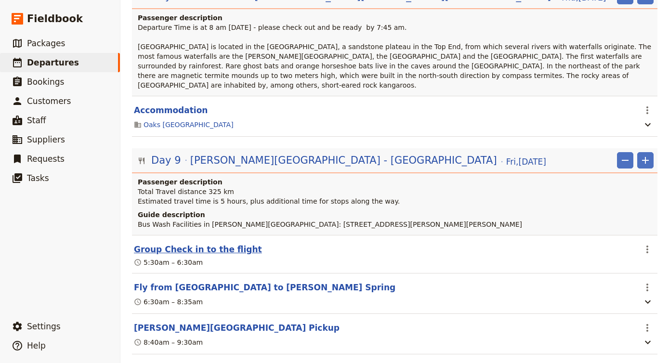
click at [216, 244] on button "Group Check in to the flight" at bounding box center [198, 250] width 128 height 12
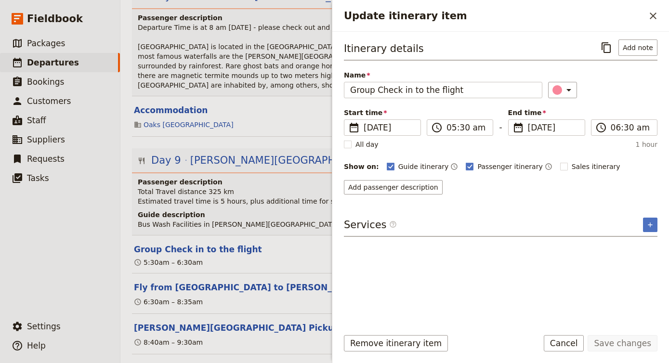
click at [249, 221] on span "Bus Wash Facilities in [PERSON_NAME][GEOGRAPHIC_DATA]: [STREET_ADDRESS][PERSON_…" at bounding box center [330, 225] width 385 height 8
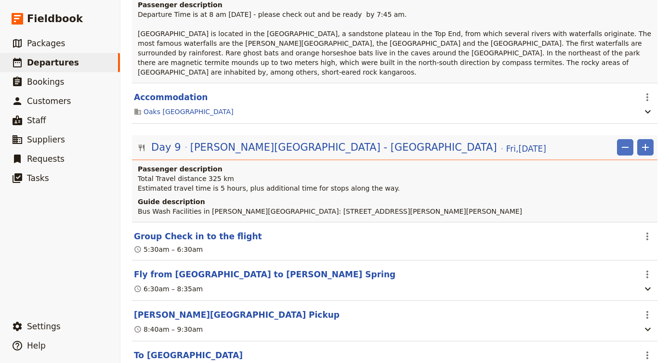
scroll to position [1598, 0]
click at [648, 141] on icon "Add" at bounding box center [646, 147] width 12 height 12
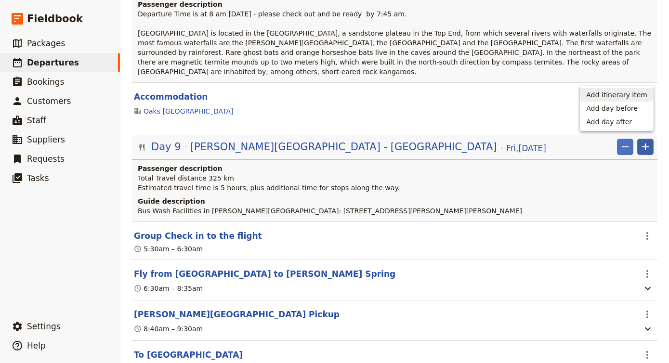
click at [616, 95] on span "Add itinerary item" at bounding box center [617, 95] width 61 height 10
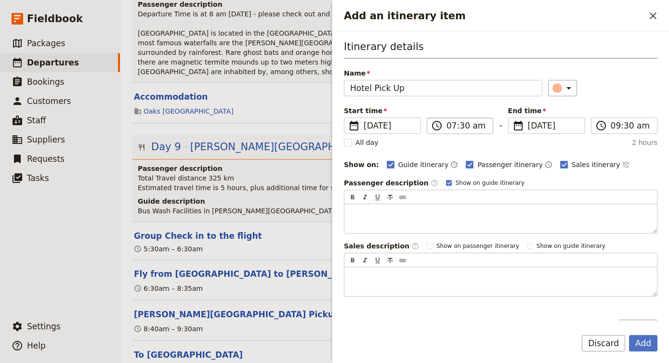
type input "Hotel Pick Up"
click at [446, 129] on label "​ 07:30 am" at bounding box center [460, 126] width 67 height 16
click at [447, 129] on input "07:30 am" at bounding box center [467, 126] width 40 height 12
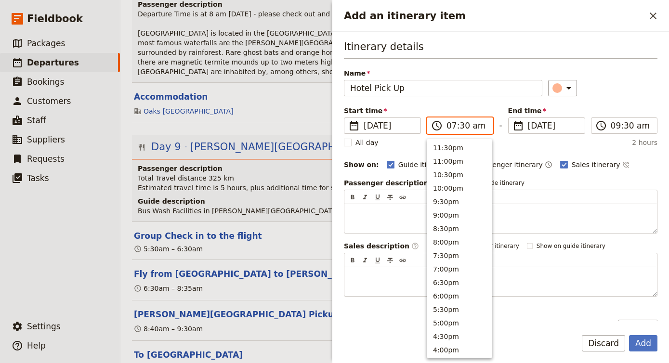
scroll to position [433, 0]
click at [460, 233] on button "4:30am" at bounding box center [459, 227] width 65 height 13
type input "04:30 am"
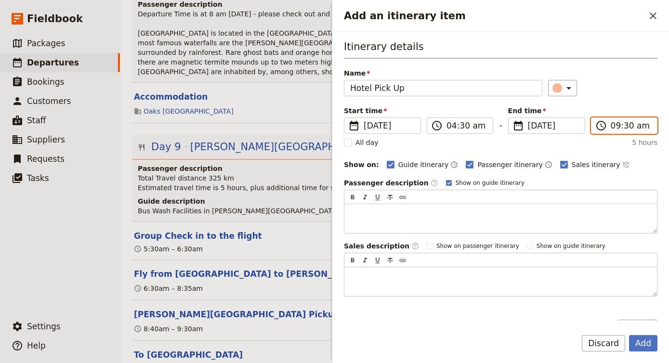
click at [623, 127] on input "09:30 am" at bounding box center [631, 126] width 40 height 12
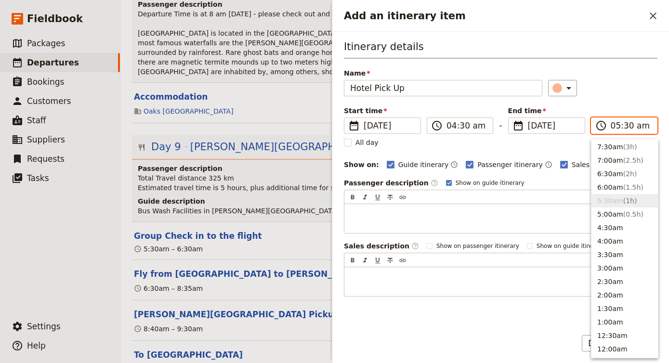
click at [627, 125] on input "05:30 am" at bounding box center [631, 126] width 40 height 12
type input "05:00 am"
click at [639, 80] on div "Name Hotel Pick Up ​" at bounding box center [501, 82] width 314 height 28
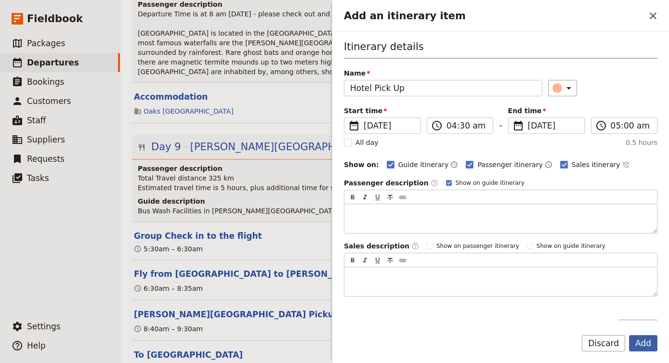
click at [643, 344] on button "Add" at bounding box center [643, 343] width 28 height 16
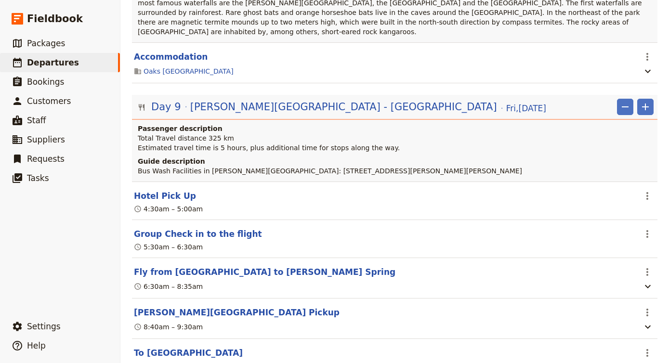
scroll to position [1627, 0]
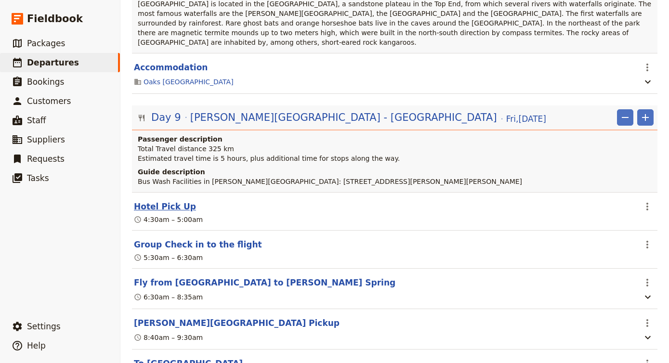
click at [166, 201] on button "Hotel Pick Up" at bounding box center [165, 207] width 62 height 12
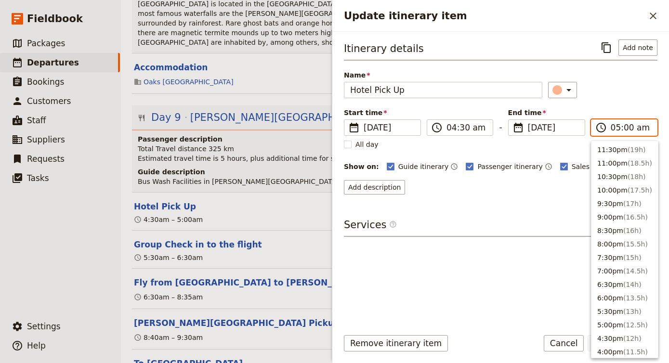
click at [623, 126] on input "05:00 am" at bounding box center [631, 128] width 40 height 12
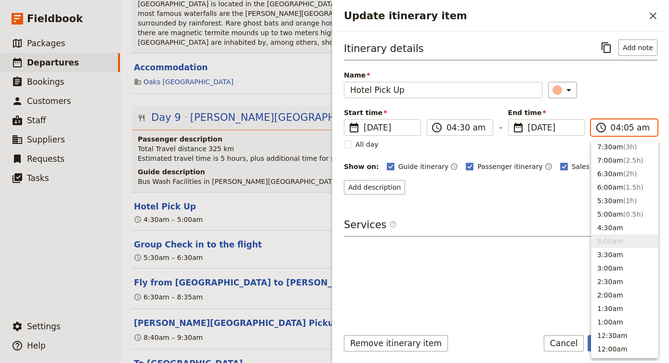
type input "04:50 am"
click at [641, 82] on div "​" at bounding box center [602, 90] width 109 height 16
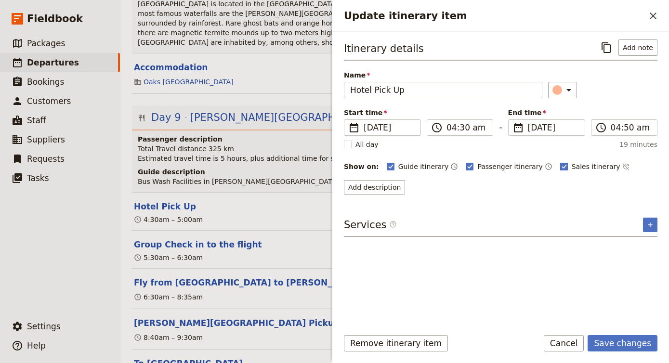
click at [560, 169] on rect "Update itinerary item" at bounding box center [563, 166] width 7 height 7
click at [560, 162] on input "Sales itinerary" at bounding box center [560, 161] width 0 height 0
checkbox input "false"
click at [634, 345] on button "Save changes" at bounding box center [623, 343] width 70 height 16
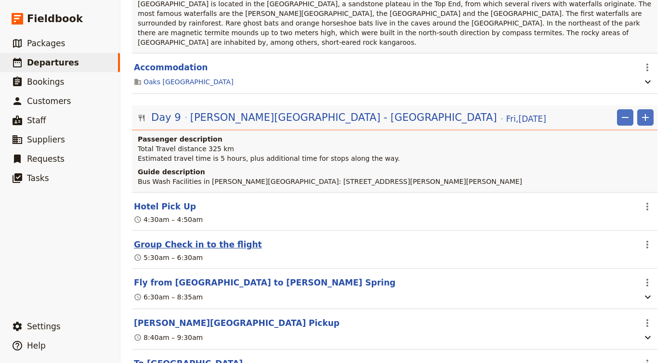
click at [230, 239] on button "Group Check in to the flight" at bounding box center [198, 245] width 128 height 12
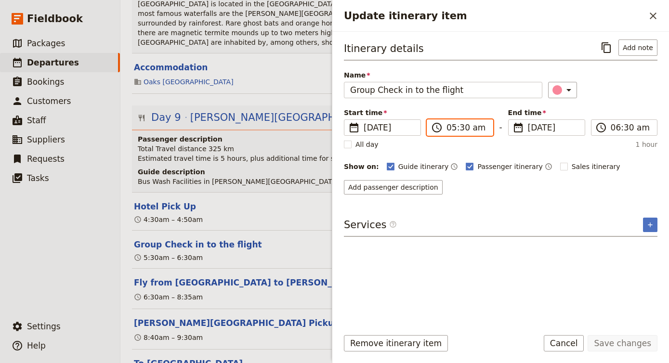
click at [455, 129] on input "05:30 am" at bounding box center [467, 128] width 40 height 12
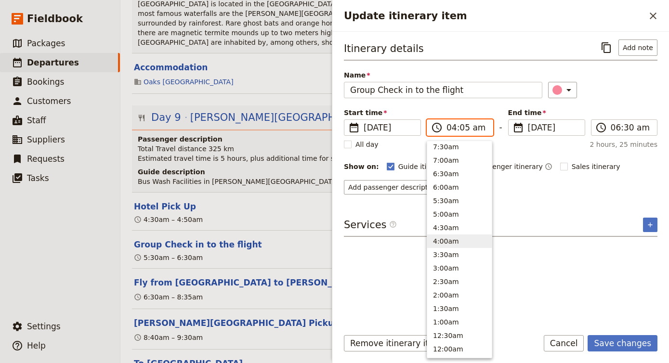
type input "04:50 am"
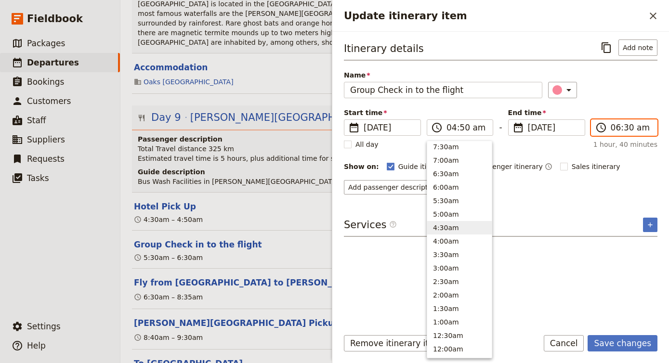
click at [615, 125] on input "06:30 am" at bounding box center [631, 128] width 40 height 12
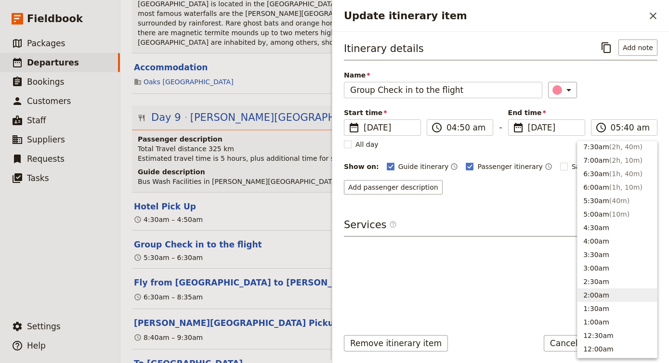
click at [513, 280] on div "Itinerary details ​ Add note Name Group Check in to the flight ​ Start time ​ […" at bounding box center [501, 180] width 314 height 280
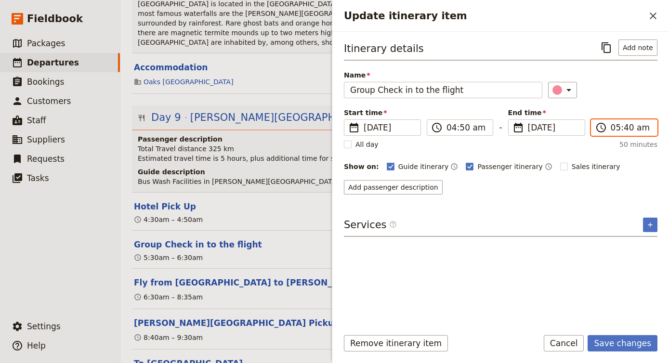
click at [630, 127] on input "05:40 am" at bounding box center [631, 128] width 40 height 12
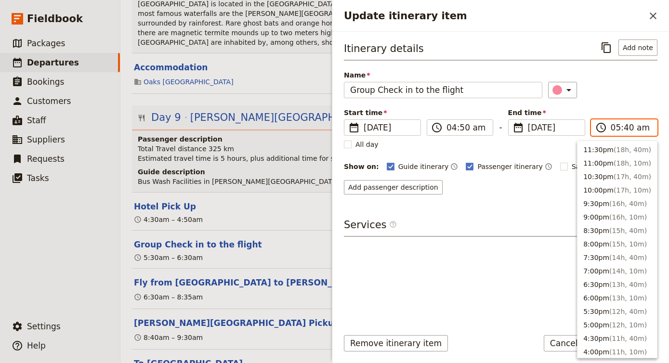
click at [630, 127] on input "05:40 am" at bounding box center [631, 128] width 40 height 12
type input "05:50 am"
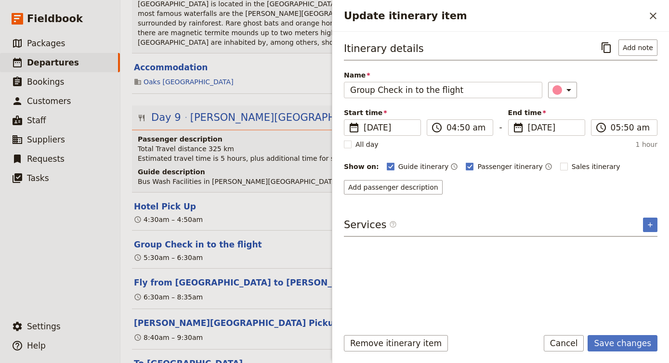
click at [646, 80] on div "Name Group Check in to the flight ​" at bounding box center [501, 84] width 314 height 28
click at [625, 340] on button "Save changes" at bounding box center [623, 343] width 70 height 16
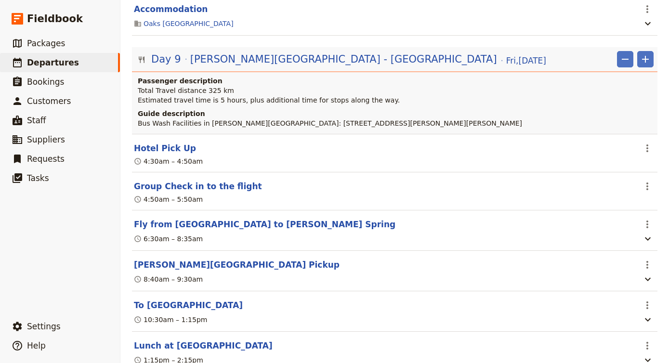
scroll to position [1686, 0]
click at [198, 259] on button "[PERSON_NAME][GEOGRAPHIC_DATA] Pickup" at bounding box center [237, 265] width 206 height 12
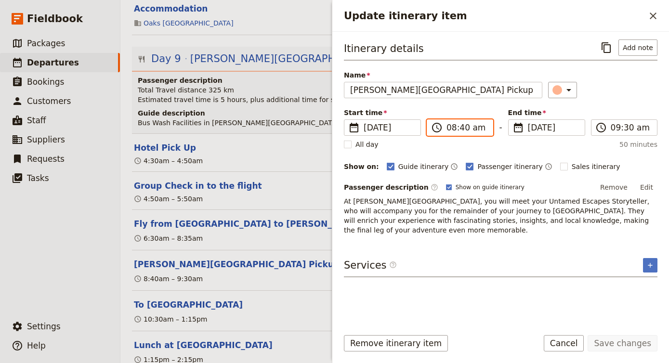
click at [457, 128] on input "08:40 am" at bounding box center [467, 128] width 40 height 12
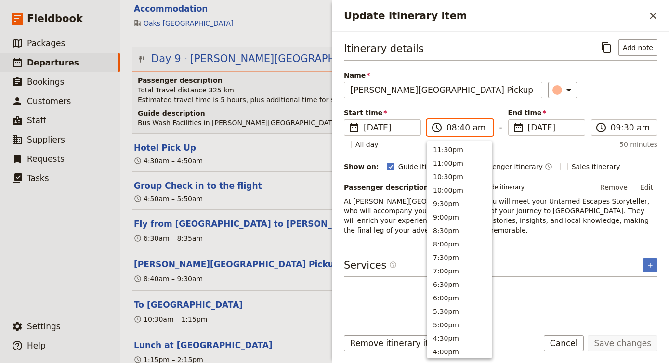
click at [460, 128] on input "08:40 am" at bounding box center [467, 128] width 40 height 12
type input "08:50 am"
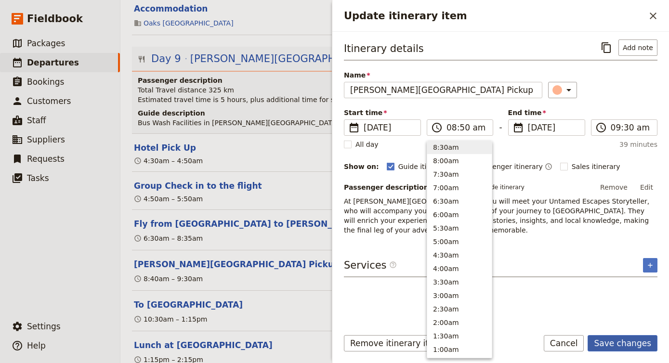
click at [627, 342] on button "Save changes" at bounding box center [623, 343] width 70 height 16
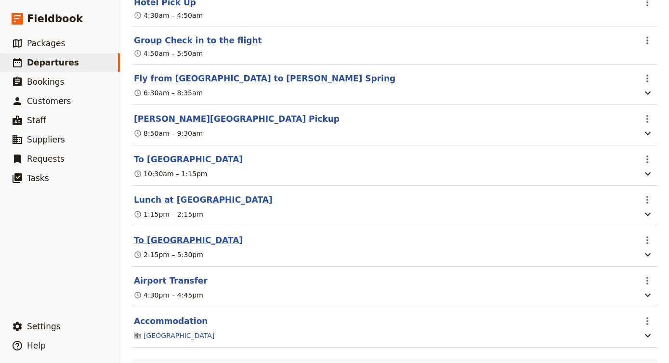
scroll to position [1834, 0]
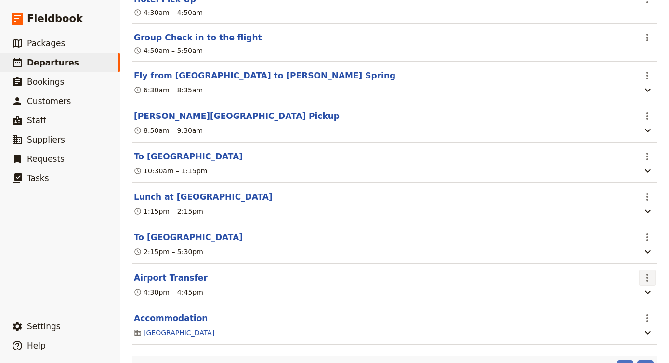
click at [648, 274] on icon "Actions" at bounding box center [648, 278] width 2 height 8
click at [628, 262] on span "Delete this itinerary item" at bounding box center [607, 260] width 85 height 10
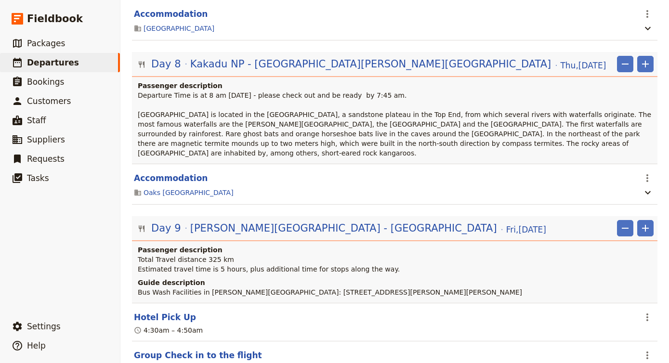
scroll to position [1511, 0]
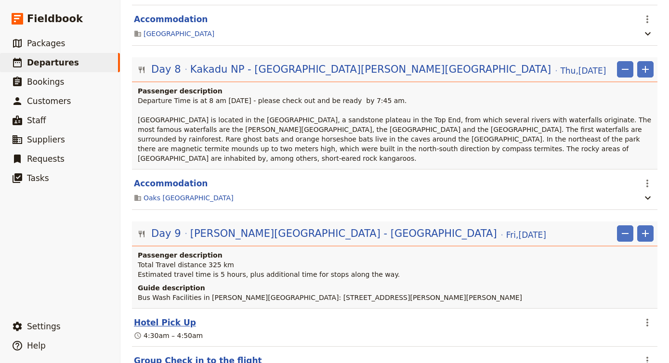
click at [162, 317] on button "Hotel Pick Up" at bounding box center [165, 323] width 62 height 12
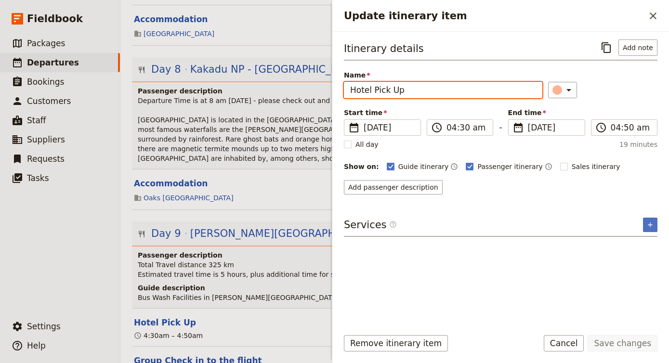
click at [426, 93] on input "Hotel Pick Up" at bounding box center [443, 90] width 199 height 16
type input "Q"
type input "Airport Transfer"
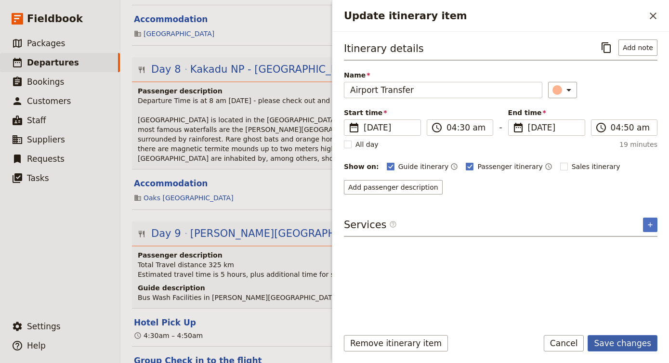
click at [624, 345] on button "Save changes" at bounding box center [623, 343] width 70 height 16
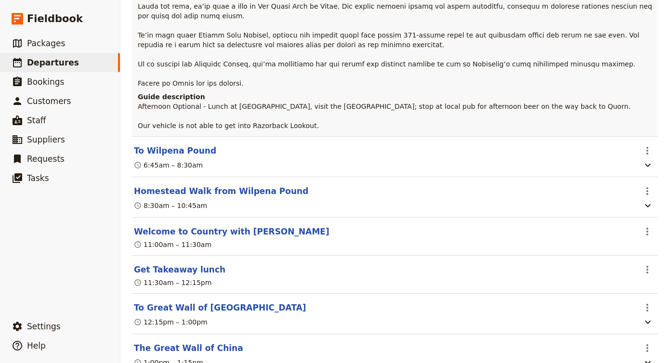
scroll to position [4836, 0]
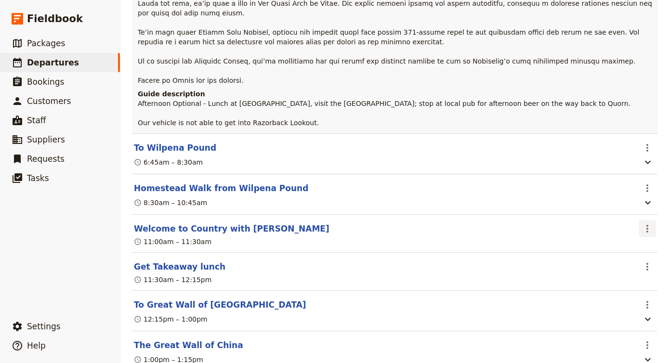
click at [648, 225] on icon "Actions" at bounding box center [648, 229] width 2 height 8
click at [650, 223] on icon "Actions" at bounding box center [648, 229] width 12 height 12
click at [624, 187] on span "Edit this itinerary item" at bounding box center [603, 188] width 76 height 10
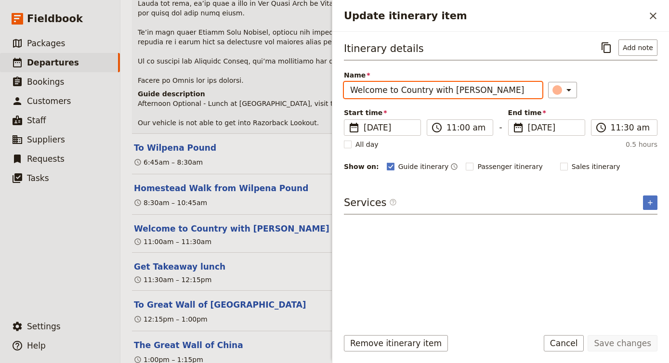
click at [476, 82] on input "Welcome to Country with [PERSON_NAME]" at bounding box center [443, 90] width 199 height 16
click at [478, 84] on input "Welcome to Country with [PERSON_NAME]" at bounding box center [443, 90] width 199 height 16
click at [484, 88] on input "Welcome to Country with [PERSON_NAME]" at bounding box center [443, 90] width 199 height 16
drag, startPoint x: 484, startPoint y: 88, endPoint x: 260, endPoint y: 83, distance: 223.7
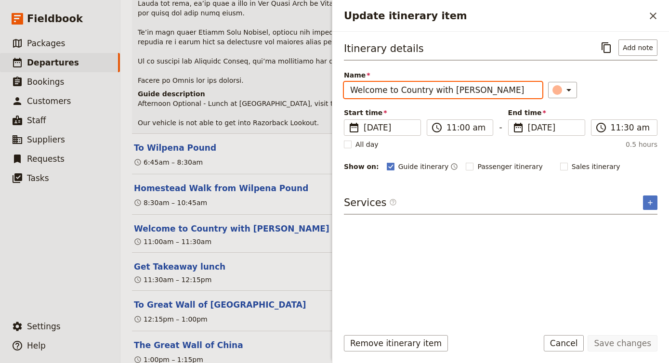
click at [260, 83] on div "AU301025-Djoser 29-days from [GEOGRAPHIC_DATA] to [GEOGRAPHIC_DATA] ​ Draft [DA…" at bounding box center [394, 181] width 549 height 363
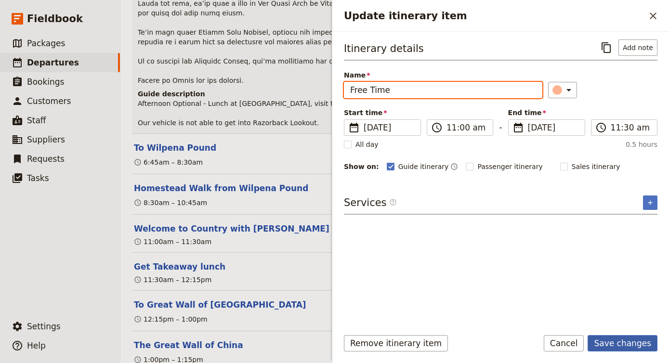
type input "Free Time"
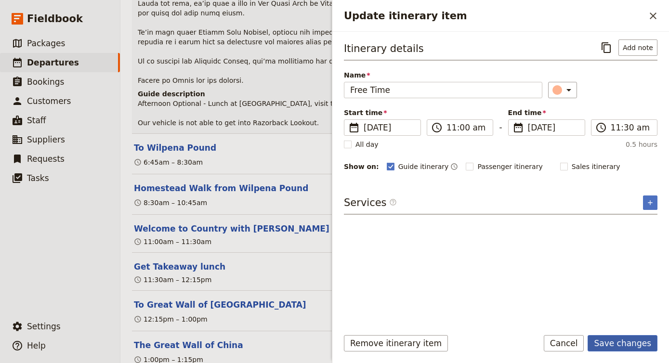
click at [616, 340] on button "Save changes" at bounding box center [623, 343] width 70 height 16
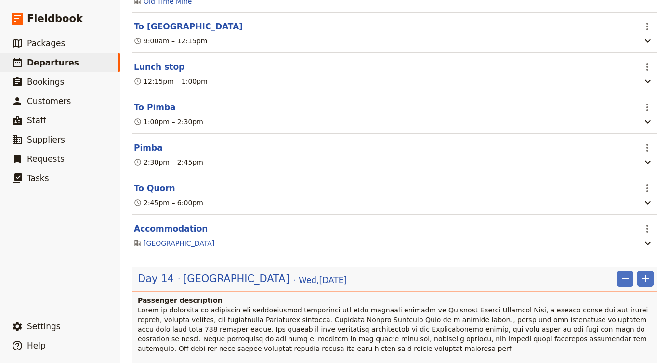
scroll to position [4422, 0]
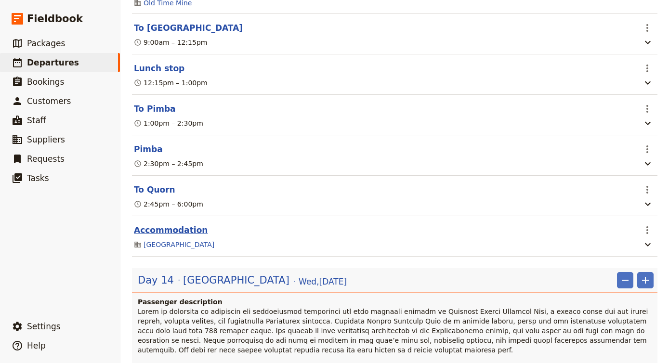
click at [178, 225] on button "Accommodation" at bounding box center [171, 231] width 74 height 12
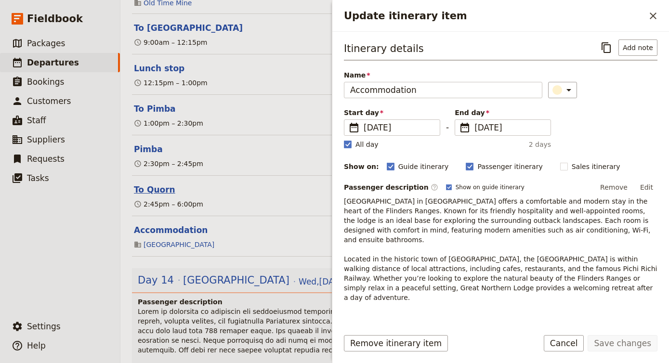
click at [148, 184] on button "To Quorn" at bounding box center [154, 190] width 41 height 12
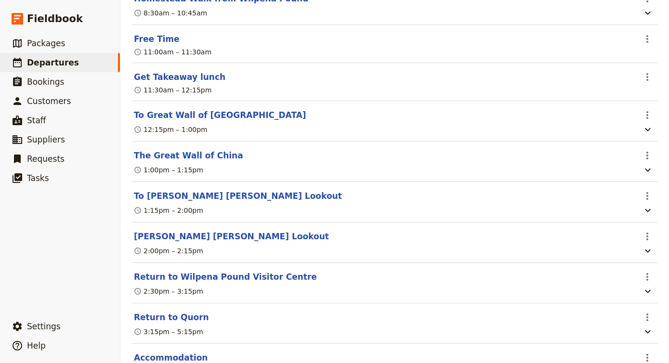
scroll to position [5028, 0]
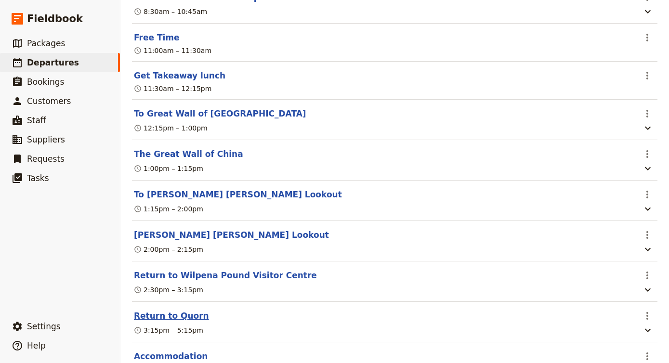
click at [185, 310] on button "Return to Quorn" at bounding box center [171, 316] width 75 height 12
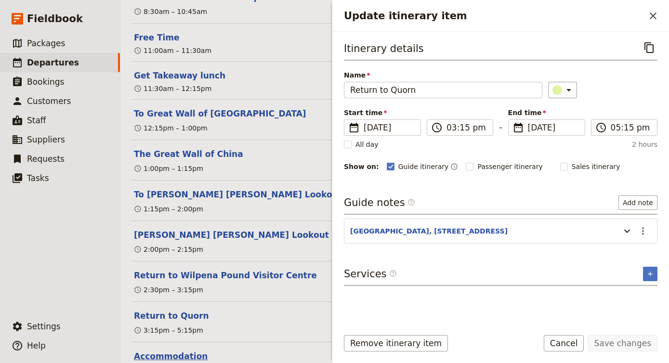
click at [179, 351] on button "Accommodation" at bounding box center [171, 357] width 74 height 12
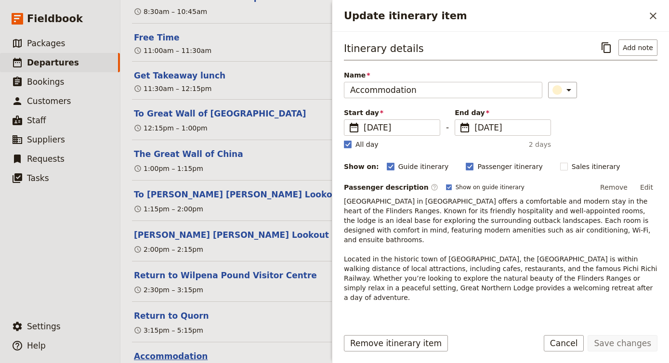
click at [179, 351] on button "Accommodation" at bounding box center [171, 357] width 74 height 12
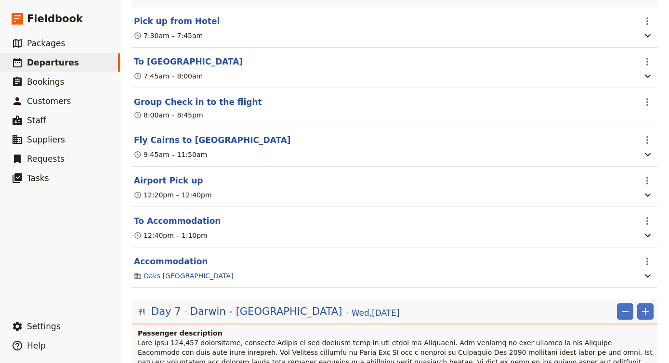
scroll to position [1036, 0]
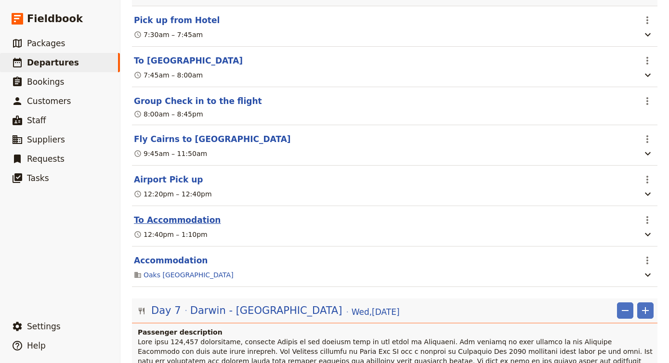
click at [187, 214] on button "To Accommodation" at bounding box center [177, 220] width 87 height 12
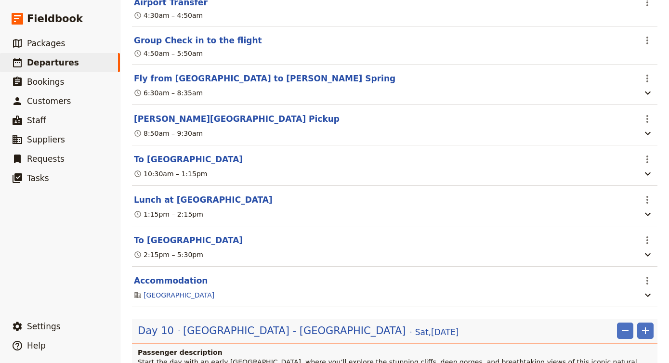
scroll to position [1834, 0]
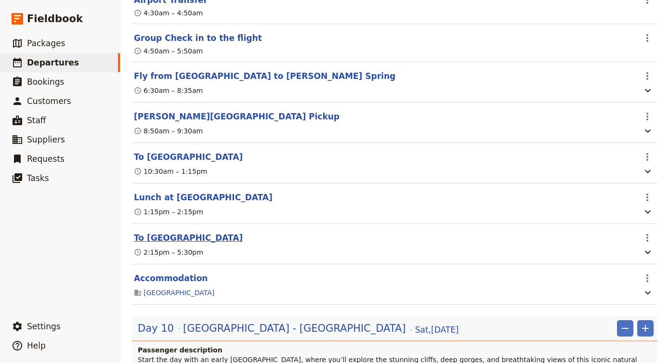
click at [197, 232] on button "To [GEOGRAPHIC_DATA]" at bounding box center [188, 238] width 109 height 12
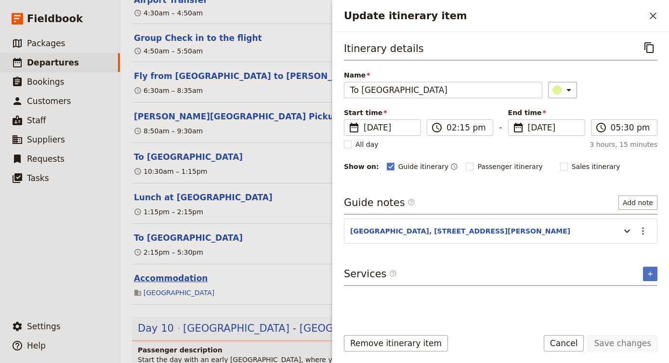
click at [179, 273] on button "Accommodation" at bounding box center [171, 279] width 74 height 12
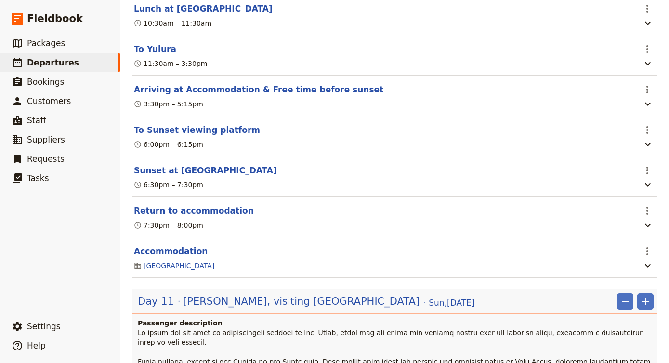
scroll to position [2442, 0]
click at [197, 197] on section "Return to accommodation ​ 7:30pm – 8:00pm" at bounding box center [395, 217] width 526 height 40
click at [175, 245] on button "Accommodation" at bounding box center [171, 251] width 74 height 12
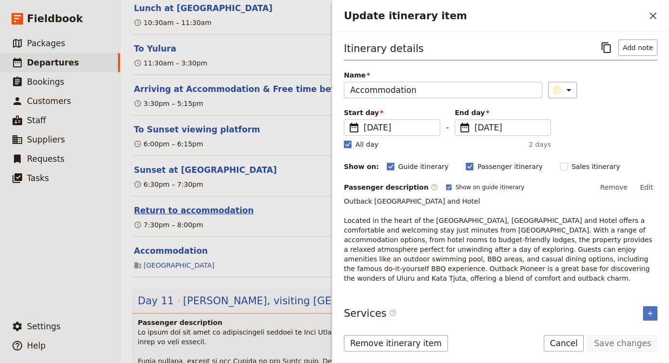
click at [194, 205] on button "Return to accommodation" at bounding box center [194, 211] width 120 height 12
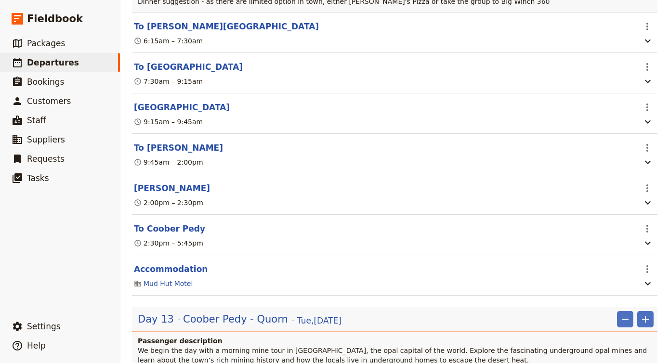
scroll to position [3811, 0]
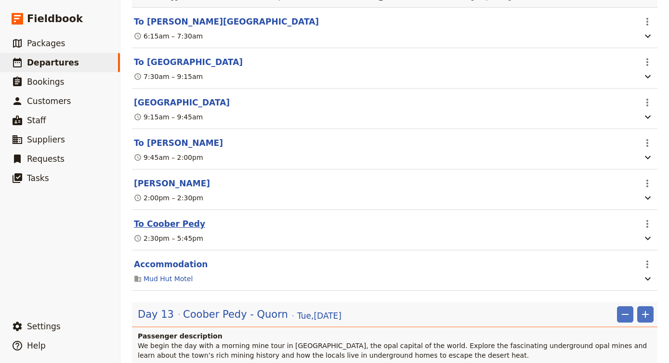
click at [186, 218] on button "To Coober Pedy" at bounding box center [169, 224] width 71 height 12
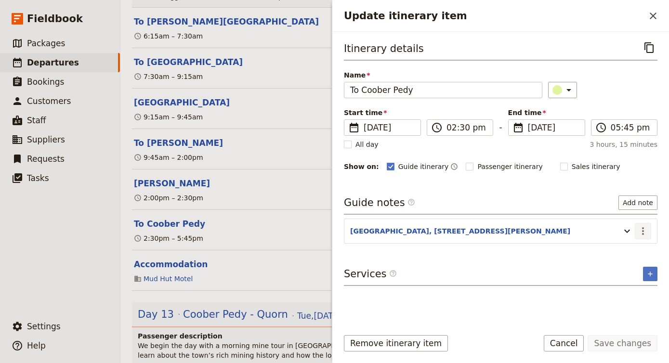
click at [645, 229] on icon "Actions" at bounding box center [644, 232] width 12 height 12
click at [643, 247] on button "Edit note" at bounding box center [623, 252] width 56 height 13
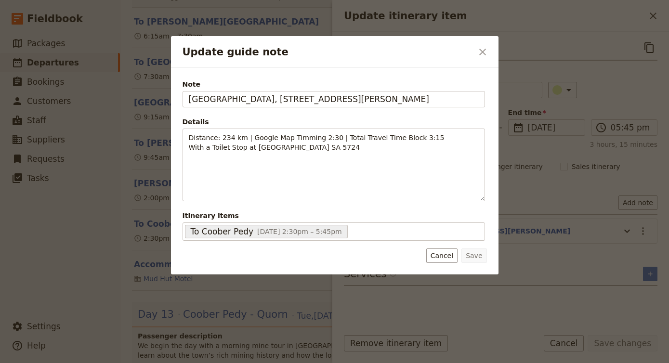
drag, startPoint x: 256, startPoint y: 100, endPoint x: 147, endPoint y: 101, distance: 109.4
click at [144, 363] on div "Update guide note ​ [GEOGRAPHIC_DATA], [STREET_ADDRESS][PERSON_NAME] Details Di…" at bounding box center [334, 363] width 669 height 0
type input "Mud Hut Motel, [STREET_ADDRESS][PERSON_NAME]"
click at [391, 0] on div at bounding box center [334, 181] width 669 height 363
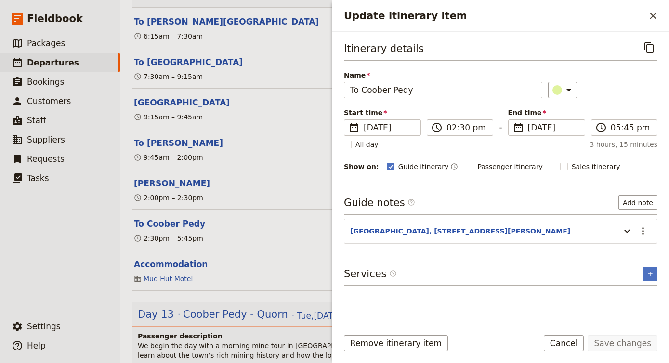
click at [544, 5] on div "Update itinerary item ​" at bounding box center [501, 16] width 337 height 32
click at [646, 229] on icon "Actions" at bounding box center [644, 232] width 12 height 12
click at [626, 253] on span "Edit note" at bounding box center [615, 253] width 30 height 10
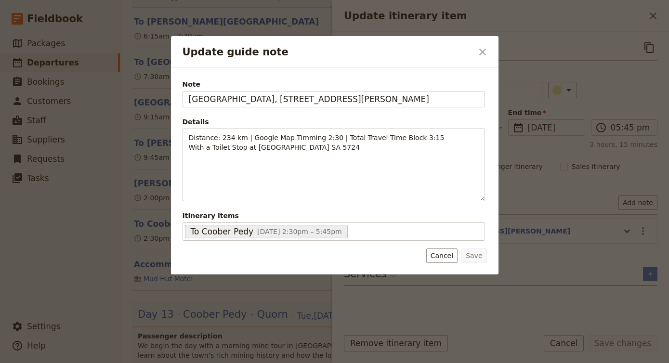
drag, startPoint x: 401, startPoint y: 98, endPoint x: 148, endPoint y: 111, distance: 253.3
click at [148, 363] on div "Update guide note ​ [GEOGRAPHIC_DATA], [STREET_ADDRESS][PERSON_NAME] Details Di…" at bounding box center [334, 363] width 669 height 0
type input "Mud Hut Motel - [STREET_ADDRESS][PERSON_NAME]"
click at [475, 255] on button "Save" at bounding box center [474, 256] width 25 height 14
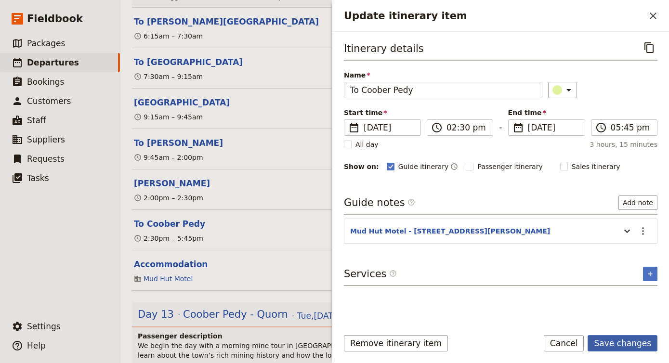
click at [620, 347] on button "Save changes" at bounding box center [623, 343] width 70 height 16
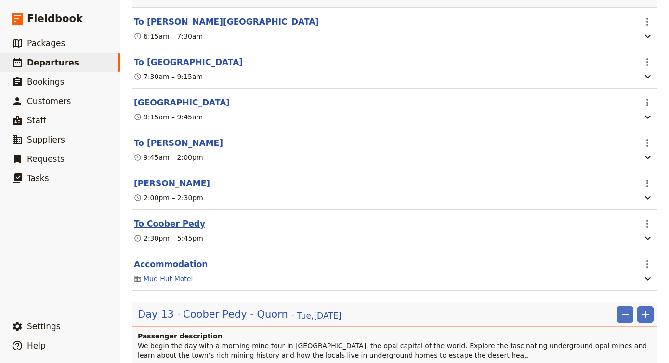
click at [171, 218] on button "To Coober Pedy" at bounding box center [169, 224] width 71 height 12
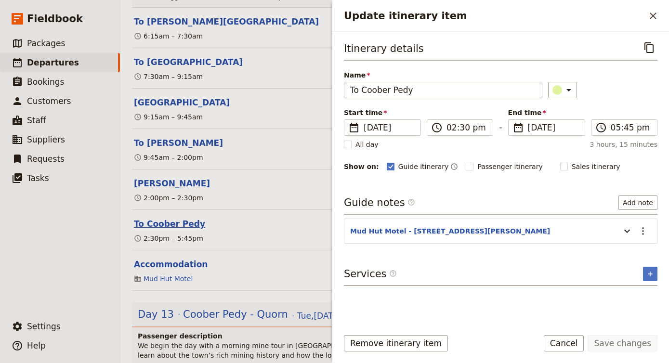
click at [171, 218] on button "To Coober Pedy" at bounding box center [169, 224] width 71 height 12
click at [173, 259] on button "Accommodation" at bounding box center [171, 265] width 74 height 12
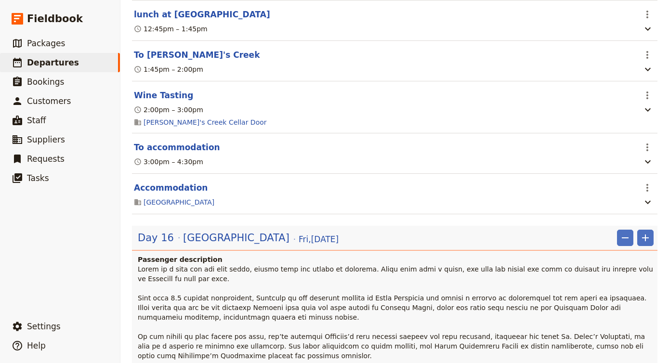
scroll to position [5926, 0]
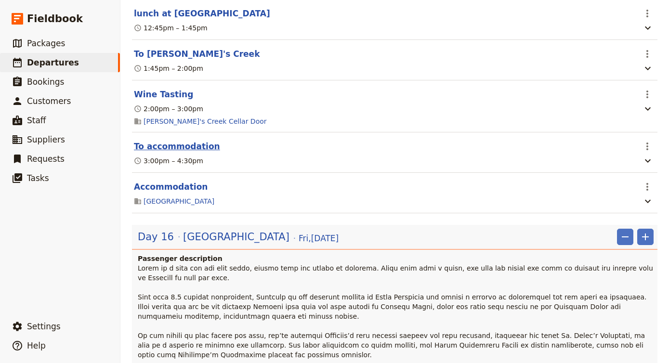
click at [190, 141] on button "To accommodation" at bounding box center [177, 147] width 86 height 12
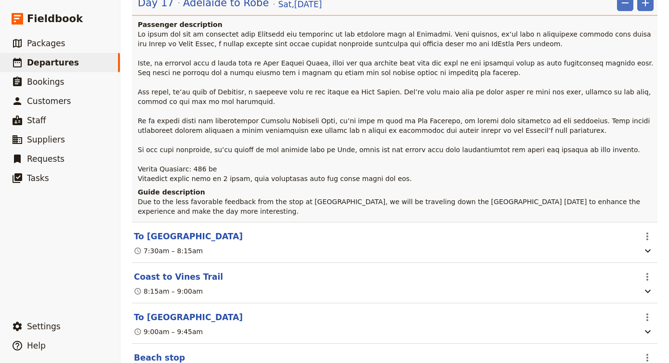
scroll to position [6749, 0]
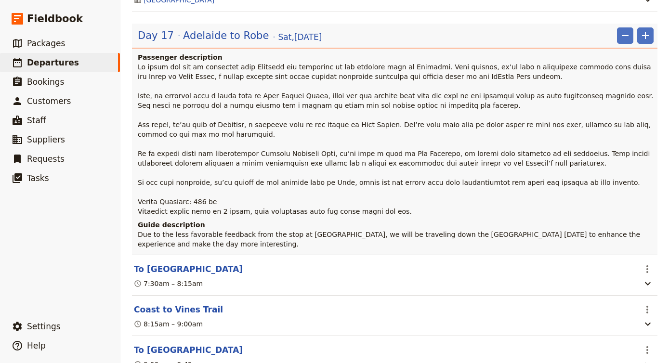
click at [285, 230] on p "Due to the less favorable feedback from the stop at [GEOGRAPHIC_DATA], we will …" at bounding box center [396, 239] width 516 height 19
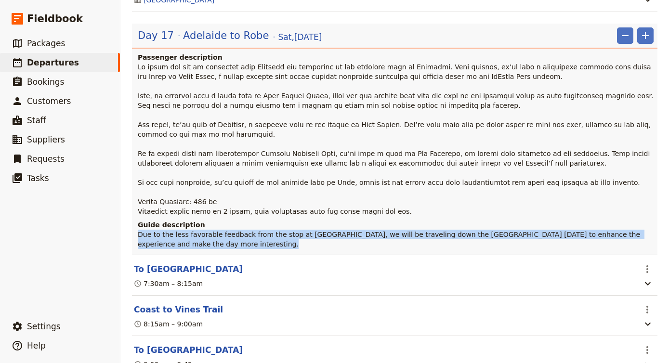
click at [285, 230] on p "Due to the less favorable feedback from the stop at [GEOGRAPHIC_DATA], we will …" at bounding box center [396, 239] width 516 height 19
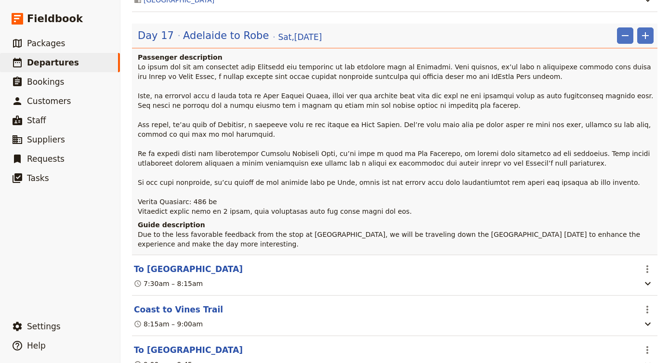
click at [285, 230] on p "Due to the less favorable feedback from the stop at [GEOGRAPHIC_DATA], we will …" at bounding box center [396, 239] width 516 height 19
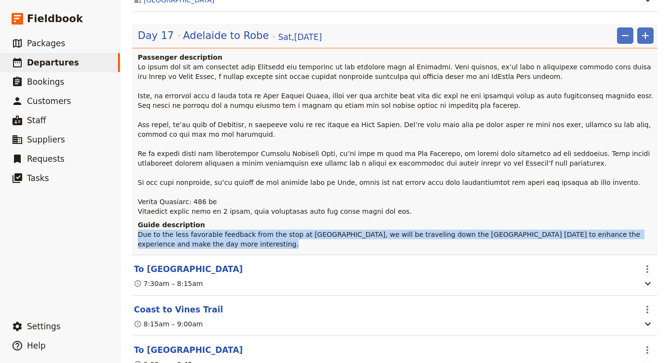
click at [285, 230] on p "Due to the less favorable feedback from the stop at [GEOGRAPHIC_DATA], we will …" at bounding box center [396, 239] width 516 height 19
click at [293, 220] on div "Guide description Due to the less favorable feedback from the stop at [GEOGRAPH…" at bounding box center [395, 237] width 526 height 35
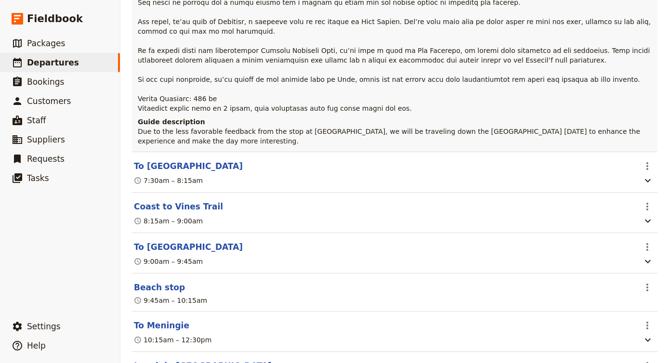
scroll to position [6853, 0]
click at [196, 200] on button "Coast to Vines Trail" at bounding box center [178, 206] width 89 height 12
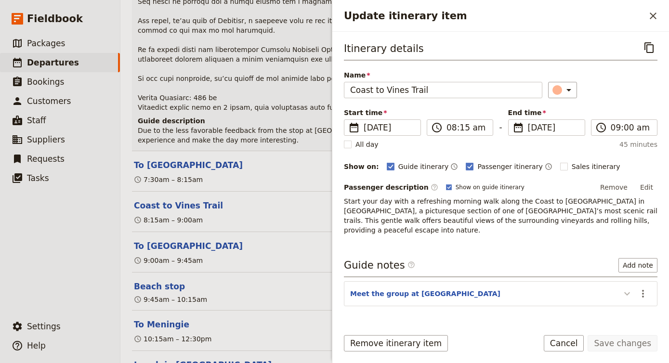
click at [624, 293] on icon "Update itinerary item" at bounding box center [628, 294] width 12 height 12
click at [575, 342] on button "Cancel" at bounding box center [564, 343] width 40 height 16
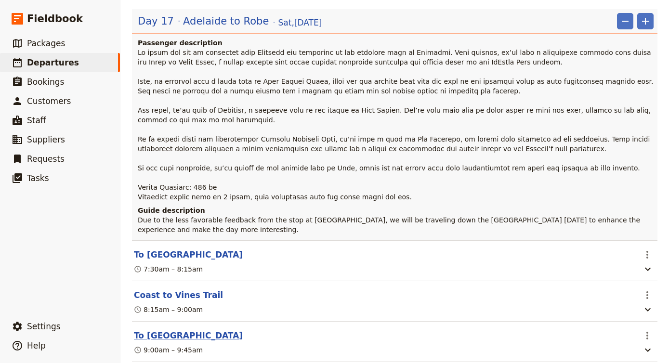
scroll to position [6754, 0]
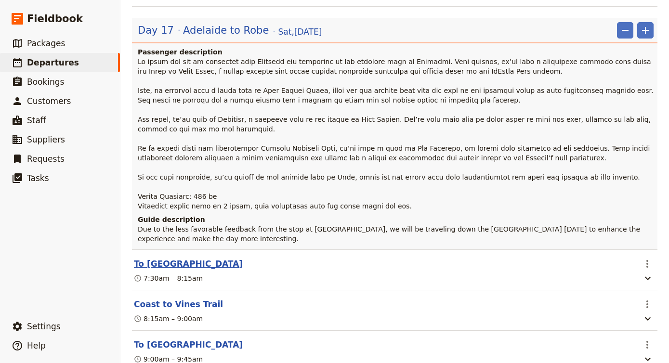
click at [158, 258] on button "To [GEOGRAPHIC_DATA]" at bounding box center [188, 264] width 109 height 12
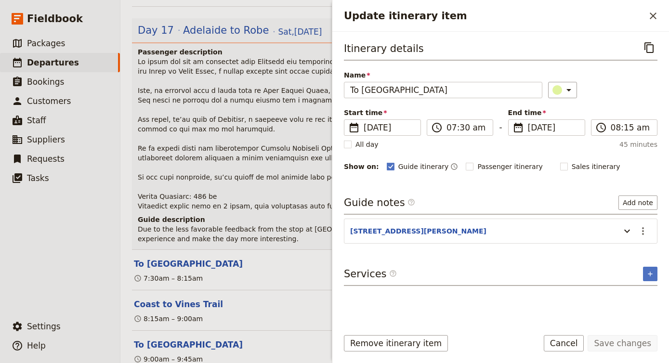
click at [356, 188] on div "Itinerary details ​ Name To [GEOGRAPHIC_DATA] ​ Start time ​ [DATE] [DATE] [DAT…" at bounding box center [501, 180] width 314 height 280
click at [277, 215] on h4 "Guide description" at bounding box center [396, 220] width 516 height 10
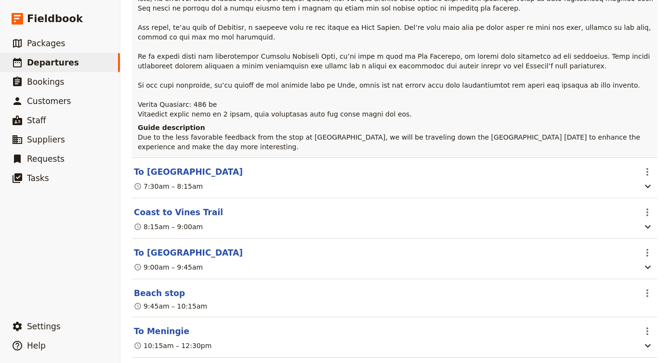
scroll to position [6857, 0]
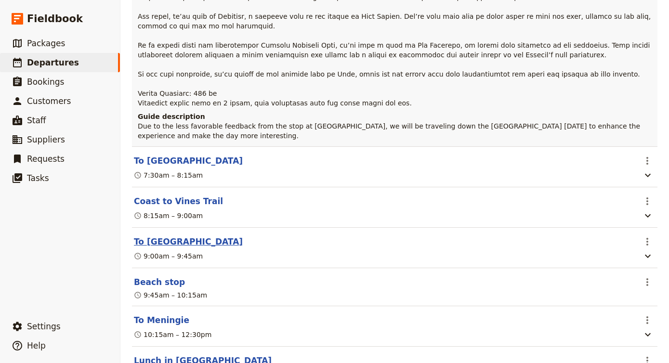
click at [160, 236] on button "To [GEOGRAPHIC_DATA]" at bounding box center [188, 242] width 109 height 12
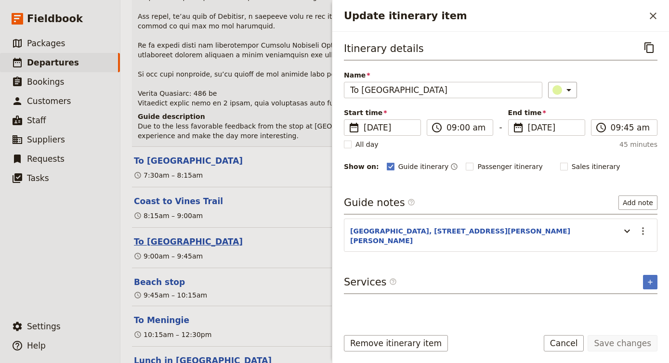
click at [160, 236] on button "To [GEOGRAPHIC_DATA]" at bounding box center [188, 242] width 109 height 12
click at [156, 277] on button "Beach stop" at bounding box center [159, 283] width 51 height 12
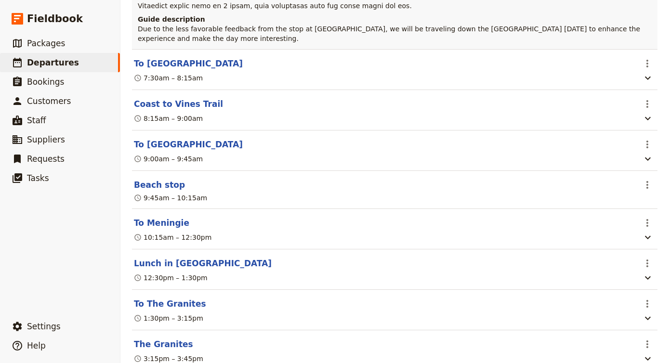
scroll to position [6964, 0]
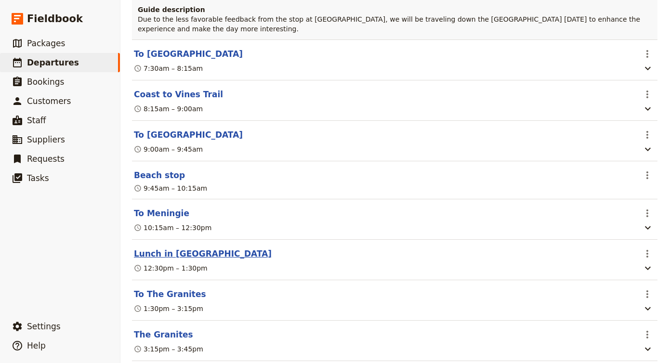
click at [173, 248] on button "Lunch in [GEOGRAPHIC_DATA]" at bounding box center [203, 254] width 138 height 12
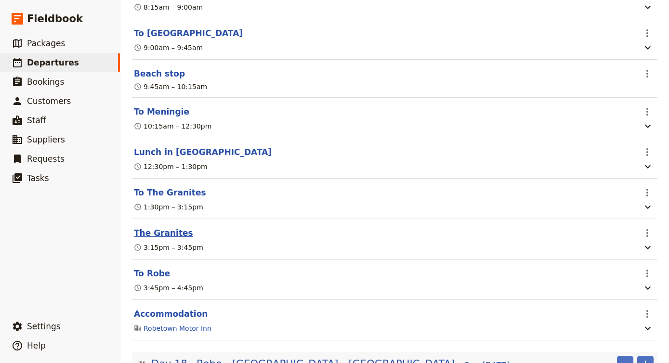
scroll to position [7067, 0]
click at [142, 267] on button "To Robe" at bounding box center [152, 273] width 36 height 12
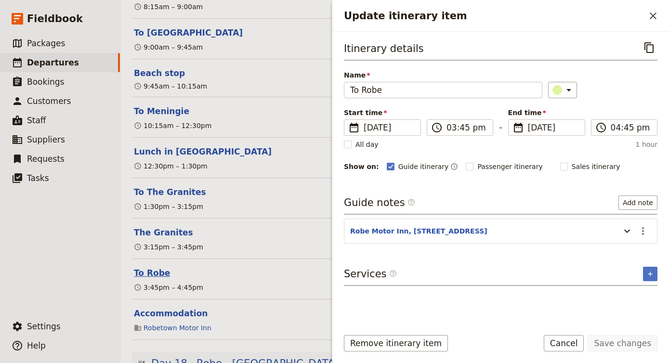
click at [142, 267] on button "To Robe" at bounding box center [152, 273] width 36 height 12
click at [299, 322] on div "Robetown Motor Inn" at bounding box center [385, 328] width 504 height 12
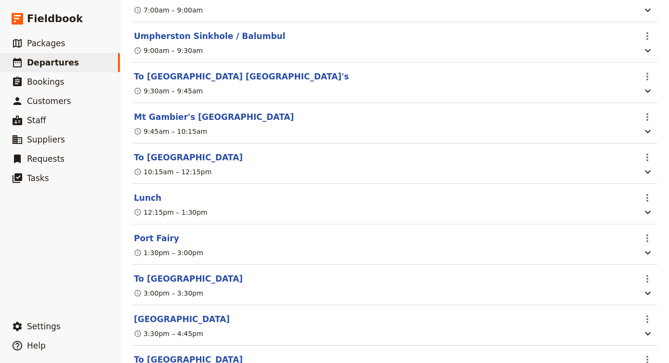
scroll to position [7657, 0]
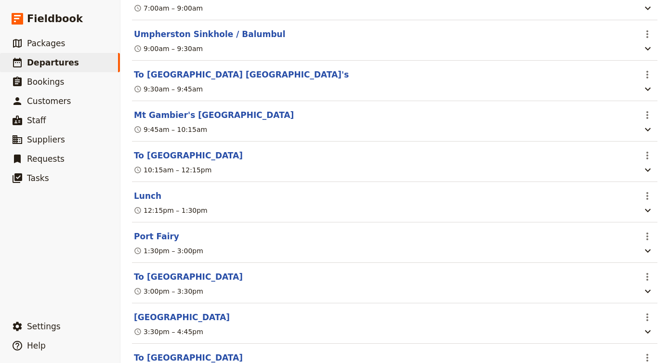
click at [247, 271] on header "To [GEOGRAPHIC_DATA]" at bounding box center [385, 277] width 502 height 12
click at [234, 271] on button "To [GEOGRAPHIC_DATA]" at bounding box center [188, 277] width 109 height 12
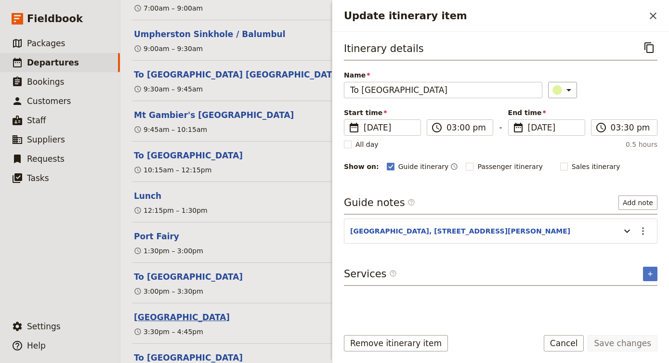
click at [218, 312] on button "[GEOGRAPHIC_DATA]" at bounding box center [182, 318] width 96 height 12
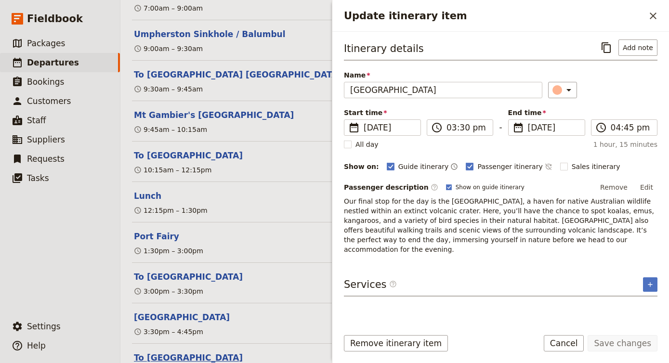
click at [188, 352] on button "To [GEOGRAPHIC_DATA]" at bounding box center [188, 358] width 109 height 12
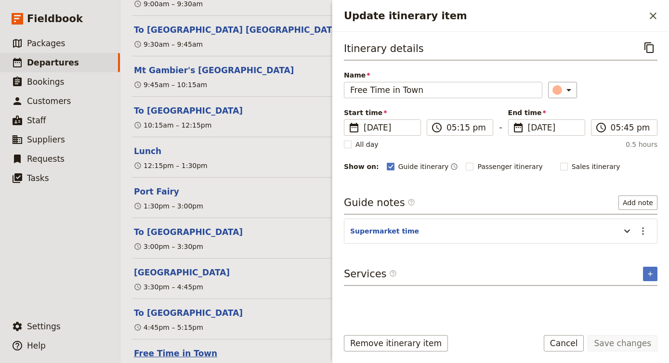
scroll to position [7703, 0]
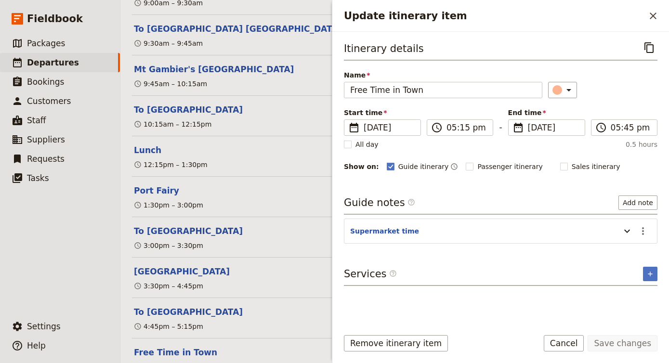
click at [293, 339] on section "Free Time in Town ​ 5:15pm – 5:45pm" at bounding box center [395, 359] width 526 height 40
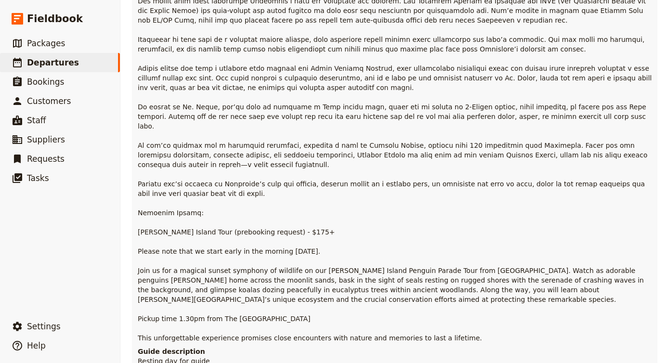
scroll to position [9091, 0]
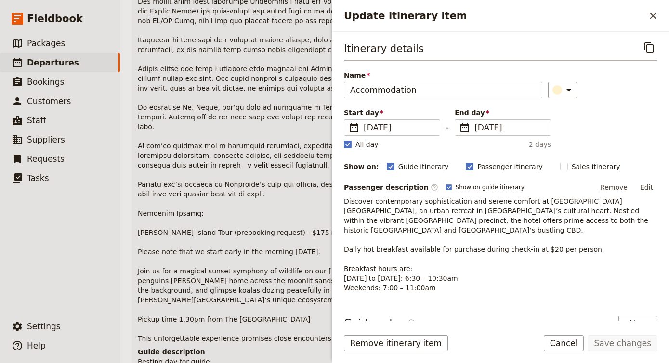
click at [269, 216] on p "[PERSON_NAME] Island Tour (prebooking request) - $175+ Please note that we star…" at bounding box center [396, 107] width 516 height 472
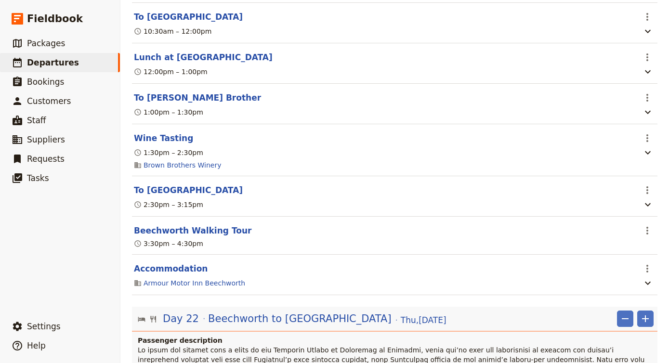
scroll to position [9825, 0]
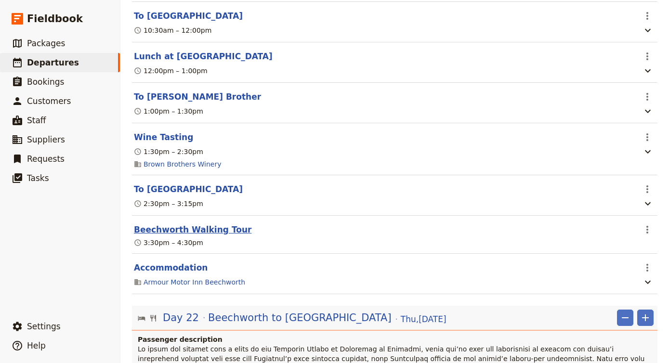
click at [196, 224] on button "Beechworth Walking Tour" at bounding box center [193, 230] width 118 height 12
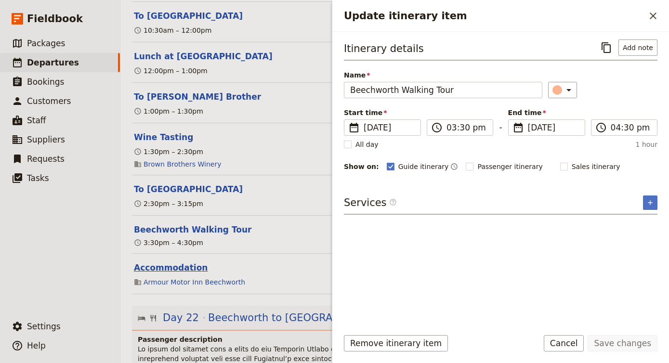
click at [170, 262] on button "Accommodation" at bounding box center [171, 268] width 74 height 12
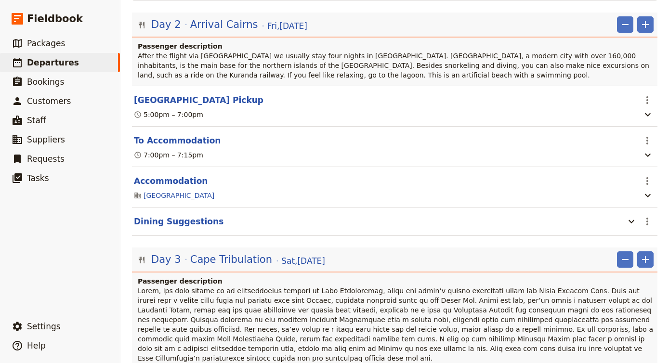
scroll to position [219, 0]
